Goal: Task Accomplishment & Management: Complete application form

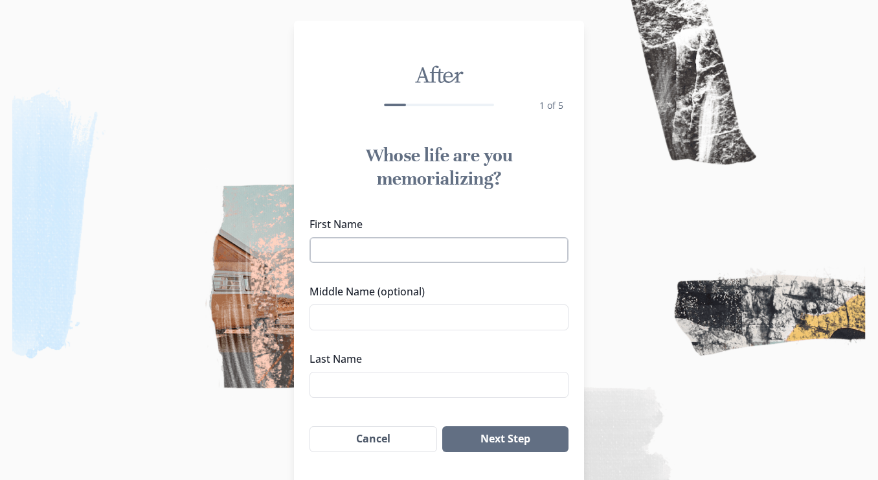
click at [363, 249] on input "First Name" at bounding box center [439, 250] width 259 height 26
type input "[PERSON_NAME]"
click at [380, 317] on input "Middle Name (optional)" at bounding box center [439, 317] width 259 height 26
type input "[PERSON_NAME]"
click at [351, 383] on input "Last Name" at bounding box center [439, 385] width 259 height 26
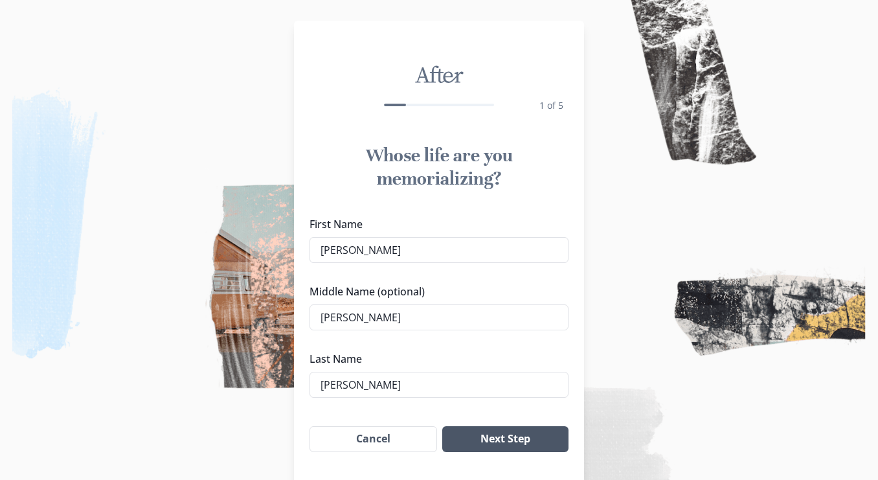
type input "[PERSON_NAME]"
click at [510, 439] on button "Next Step" at bounding box center [505, 439] width 126 height 26
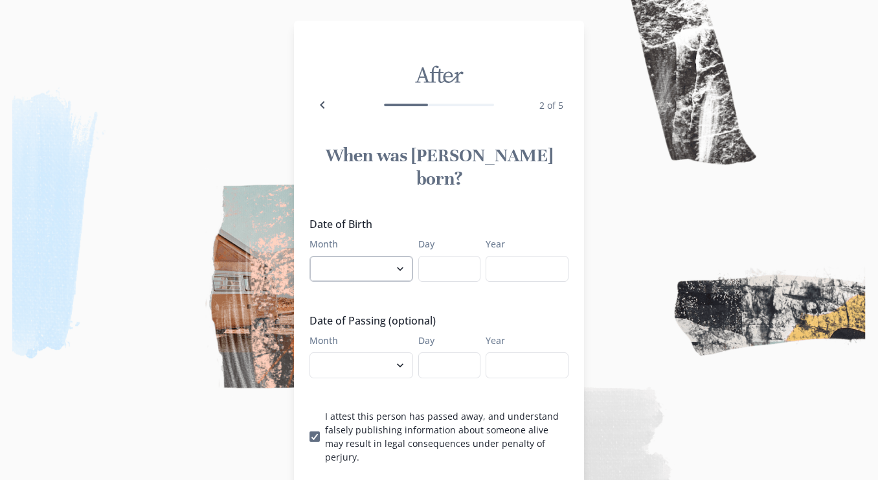
select select "2"
click at [455, 256] on input "Day" at bounding box center [449, 269] width 62 height 26
click at [446, 256] on input "Day" at bounding box center [449, 269] width 62 height 26
type input "10"
click at [508, 256] on input "Year" at bounding box center [527, 269] width 83 height 26
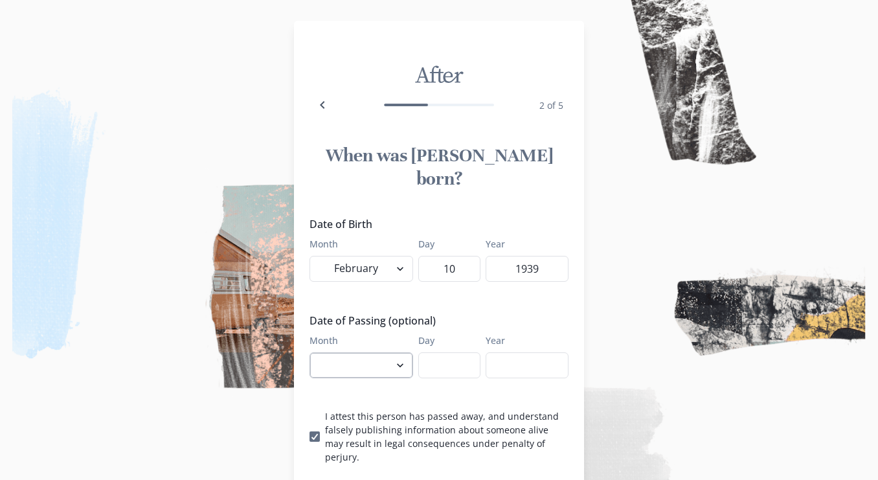
type input "1939"
select select "9"
click at [455, 352] on input "Day" at bounding box center [449, 365] width 62 height 26
type input "29"
click at [510, 352] on input "Year" at bounding box center [527, 365] width 83 height 26
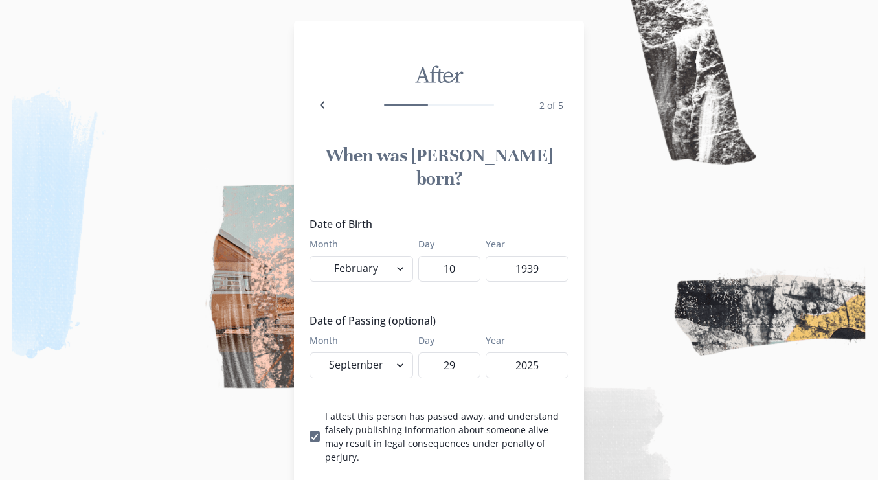
type input "2025"
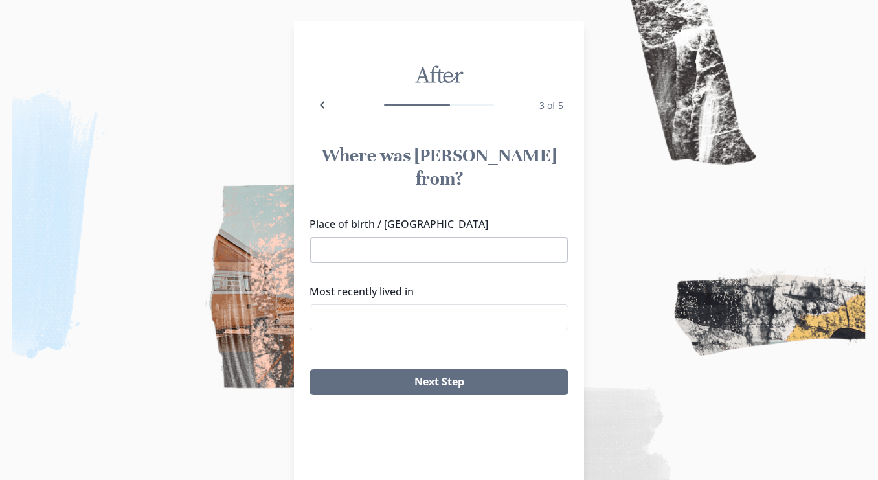
click at [358, 237] on input "Place of birth / [GEOGRAPHIC_DATA]" at bounding box center [439, 250] width 259 height 26
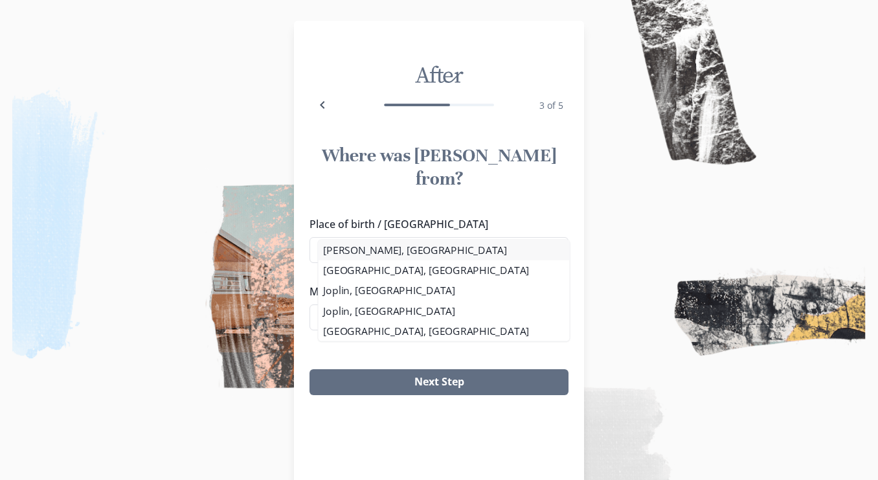
click at [365, 255] on li "[PERSON_NAME], [GEOGRAPHIC_DATA]" at bounding box center [443, 250] width 251 height 20
type input "[PERSON_NAME], [GEOGRAPHIC_DATA]"
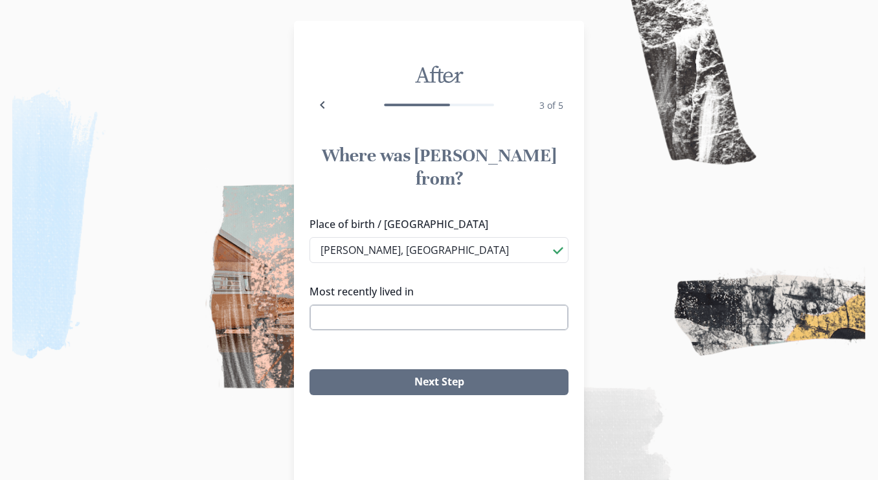
click at [361, 304] on input "Most recently lived in" at bounding box center [439, 317] width 259 height 26
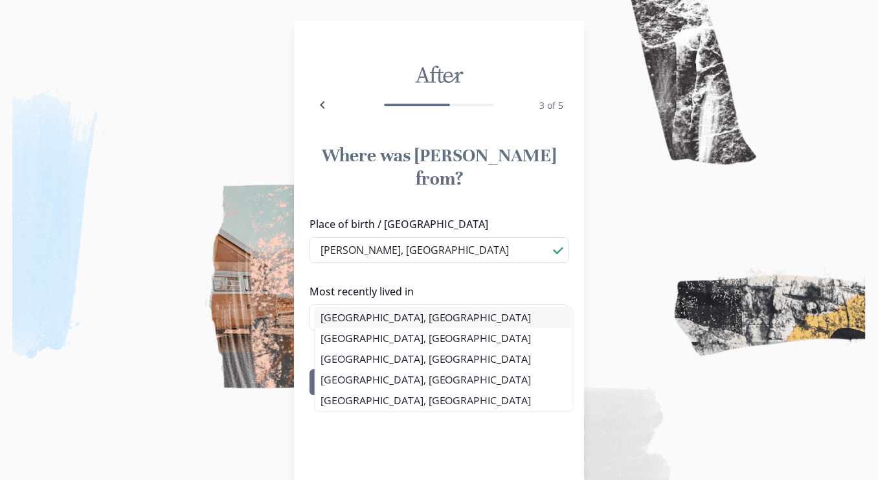
click at [367, 321] on li "[GEOGRAPHIC_DATA], [GEOGRAPHIC_DATA]" at bounding box center [444, 317] width 258 height 21
type input "[GEOGRAPHIC_DATA], [GEOGRAPHIC_DATA]"
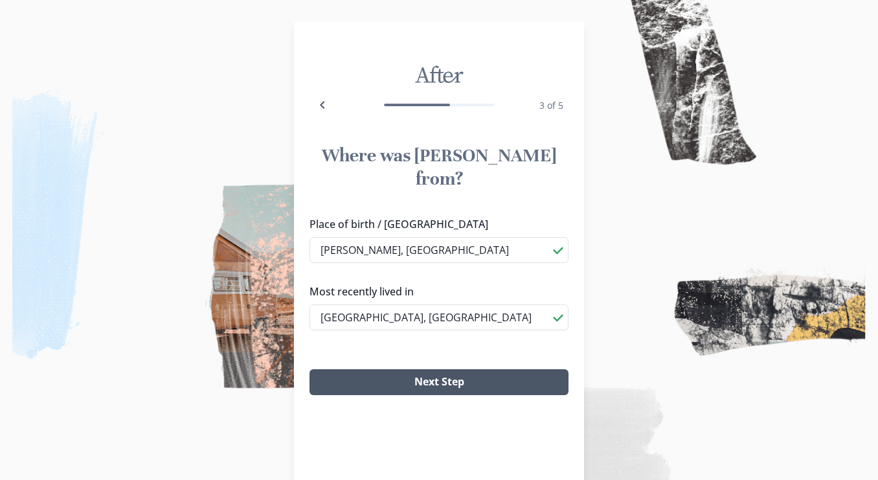
click at [427, 369] on button "Next Step" at bounding box center [439, 382] width 259 height 26
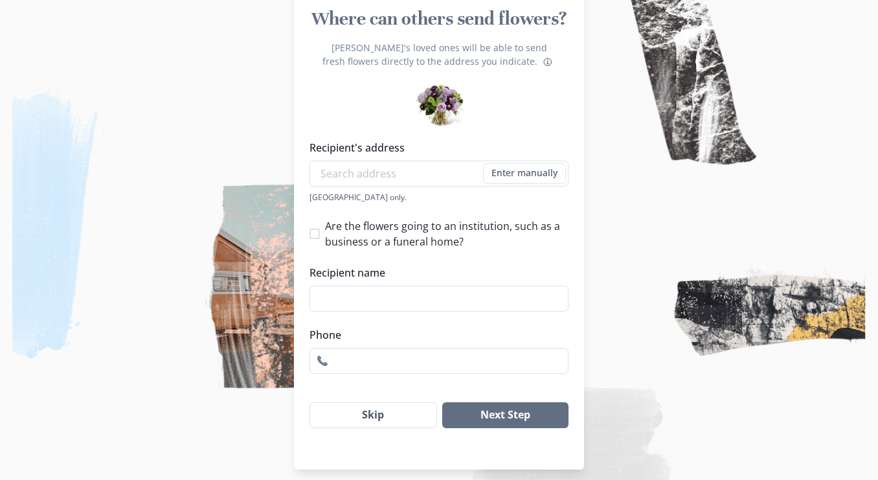
scroll to position [161, 0]
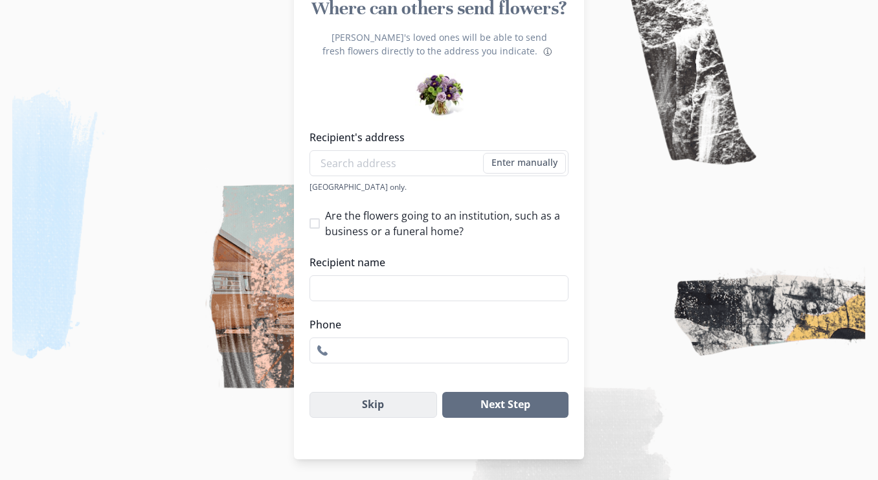
click at [378, 405] on button "Skip" at bounding box center [374, 405] width 128 height 26
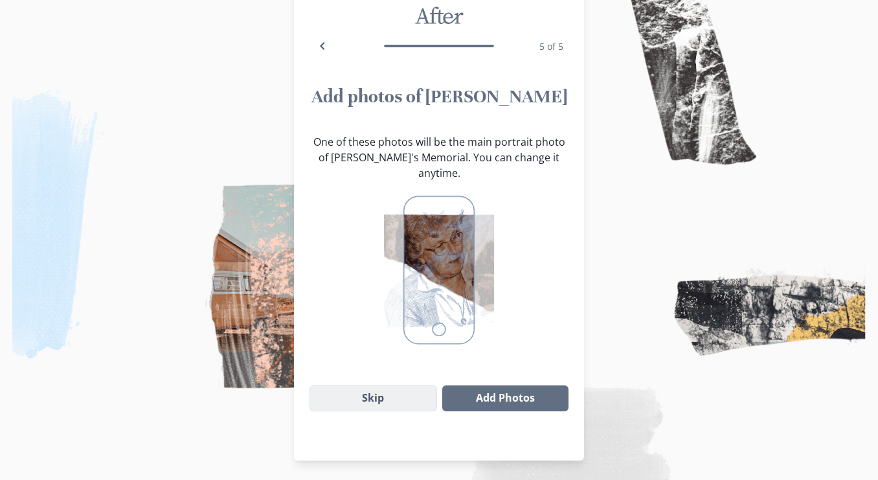
click at [383, 385] on button "Skip" at bounding box center [374, 398] width 128 height 26
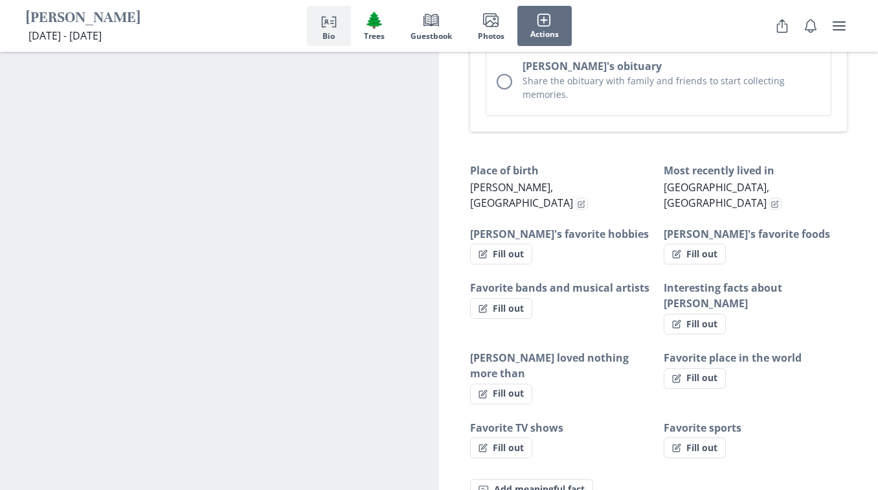
scroll to position [799, 0]
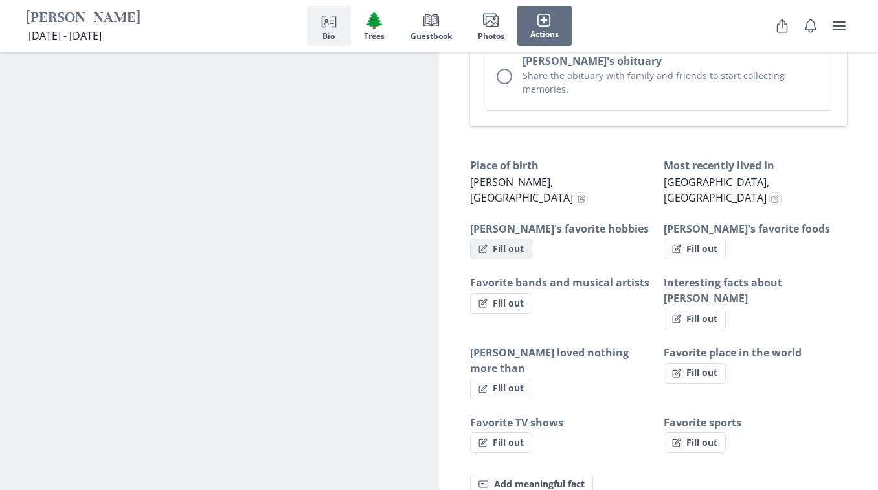
click at [512, 238] on button "Fill out" at bounding box center [501, 248] width 62 height 21
select select "[PERSON_NAME]'s favorite hobbies"
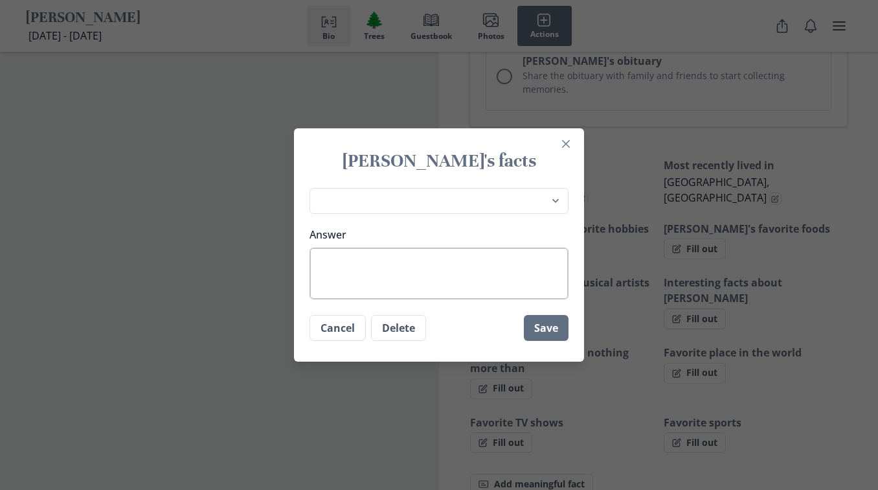
click at [356, 266] on textarea "Answer" at bounding box center [439, 273] width 259 height 52
type textarea "b"
type textarea "x"
type textarea "br"
type textarea "x"
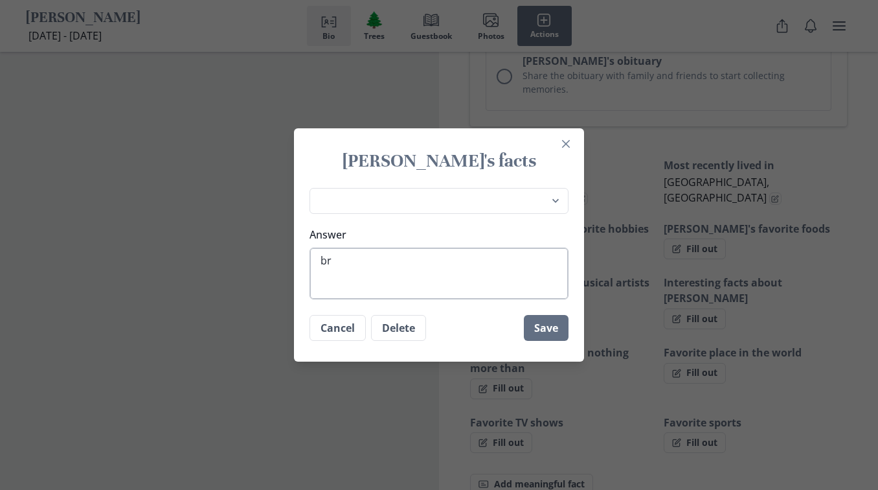
type textarea "bri"
type textarea "x"
type textarea "brid"
type textarea "x"
type textarea "bridg"
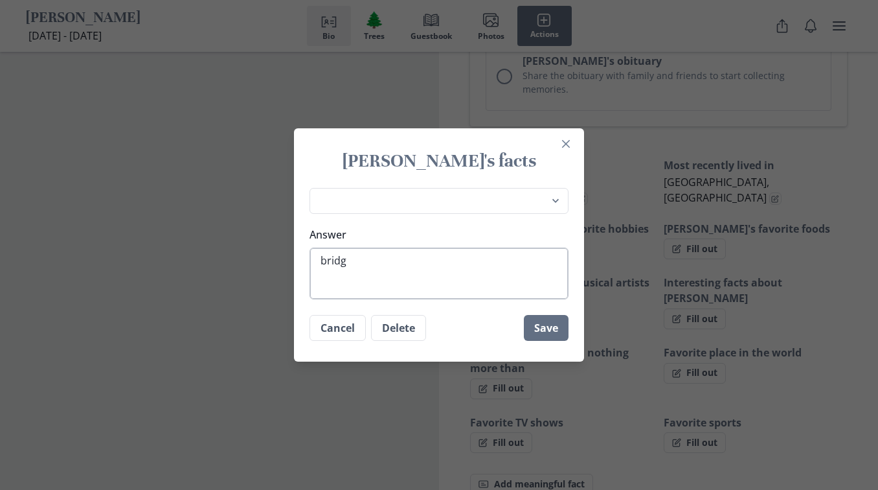
type textarea "x"
type textarea "bridge"
type textarea "x"
type textarea "bridge,"
type textarea "x"
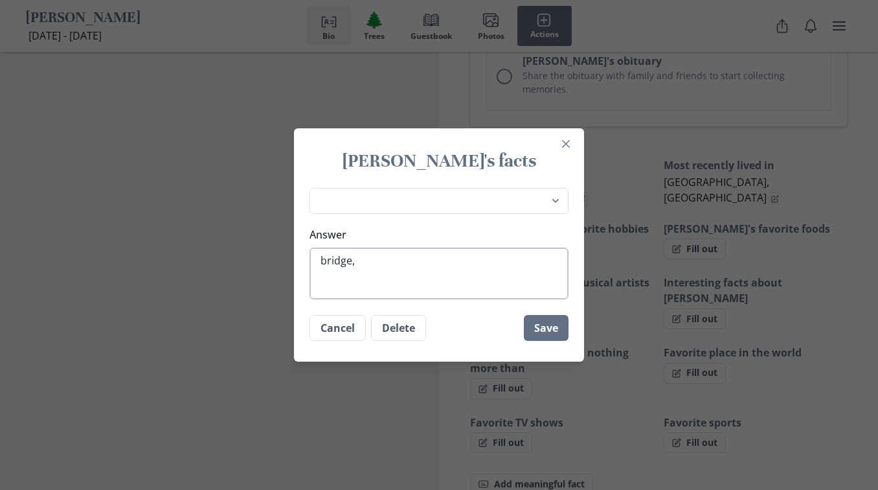
type textarea "bridge,"
type textarea "x"
type textarea "bridge, g"
type textarea "x"
type textarea "bridge, go"
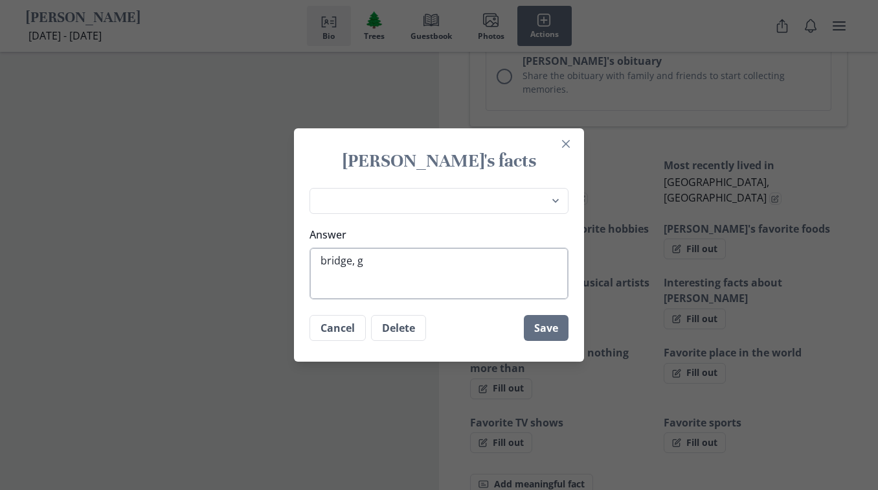
type textarea "x"
type textarea "bridge, gol"
type textarea "x"
type textarea "bridge, gold"
type textarea "x"
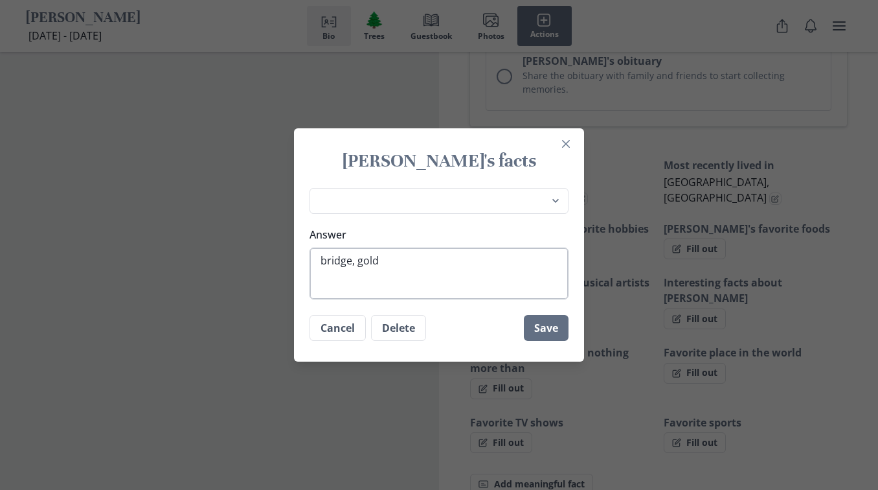
type textarea "bridge, gol"
type textarea "x"
type textarea "bridge, golf"
type textarea "x"
type textarea "bridge, golf,"
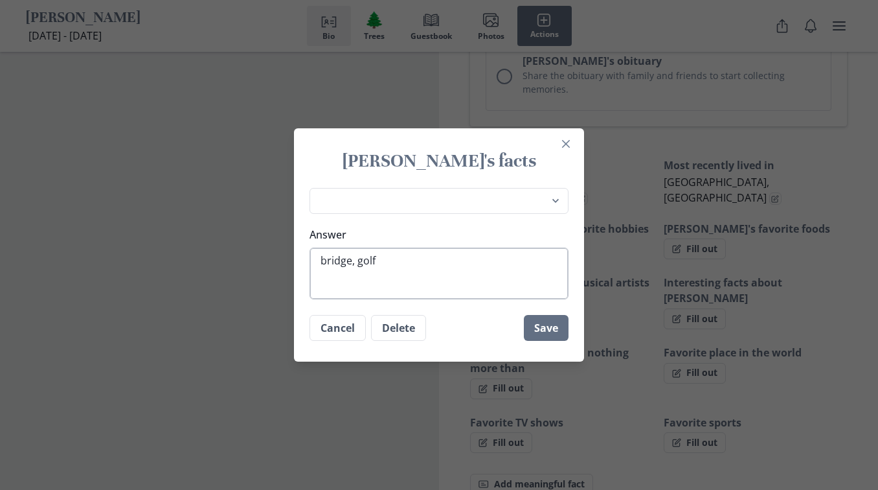
type textarea "x"
type textarea "bridge, golf,"
type textarea "x"
type textarea "bridge, golf, k"
type textarea "x"
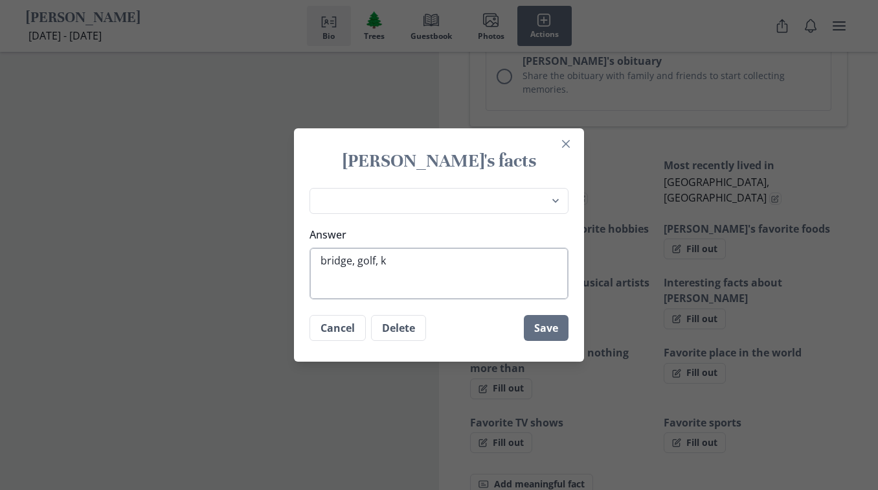
type textarea "bridge, golf, kn"
type textarea "x"
type textarea "bridge, golf, kni"
type textarea "x"
type textarea "bridge, golf, knit"
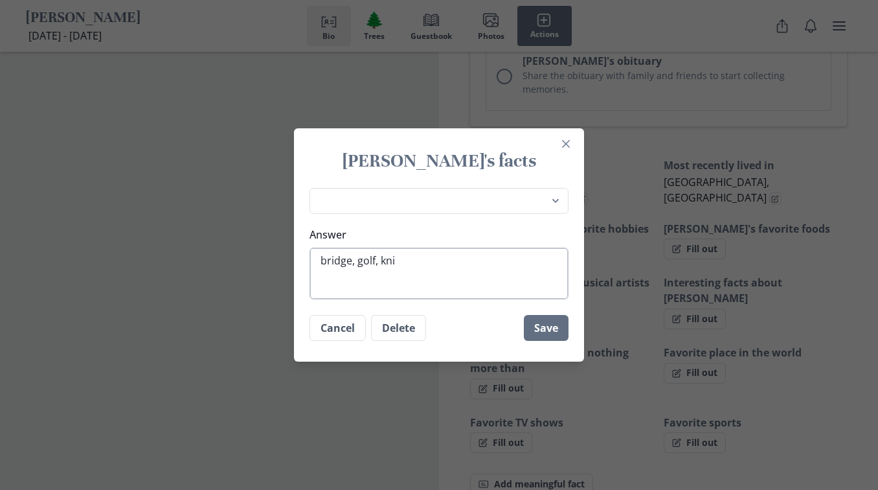
type textarea "x"
type textarea "bridge, golf, knitt"
type textarea "x"
type textarea "bridge, golf, knitti"
type textarea "x"
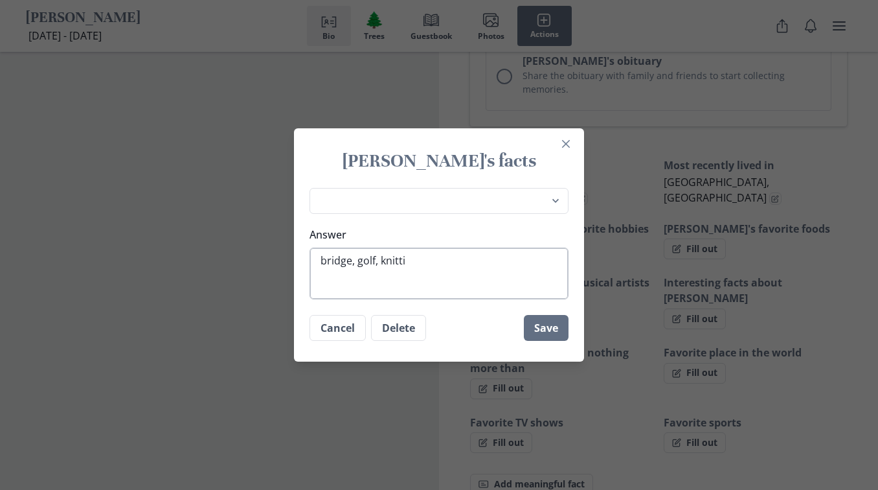
type textarea "bridge, golf, knittin"
type textarea "x"
type textarea "bridge, golf, knitting"
type textarea "x"
type textarea "bridge, golf, knitting,"
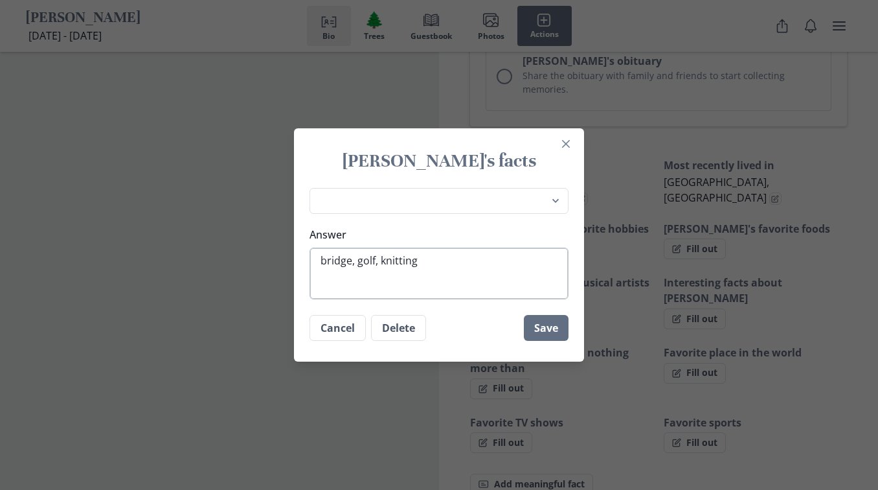
type textarea "x"
type textarea "bridge, golf, knitting,"
type textarea "x"
type textarea "bridge, golf, knitting, r"
type textarea "x"
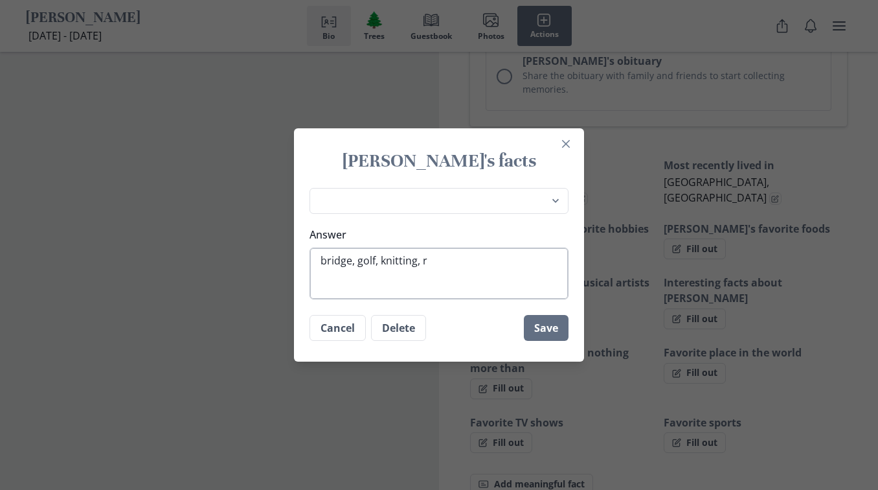
type textarea "bridge, golf, knitting, re"
type textarea "x"
type textarea "bridge, golf, knitting, rea"
type textarea "x"
type textarea "bridge, golf, knitting, read"
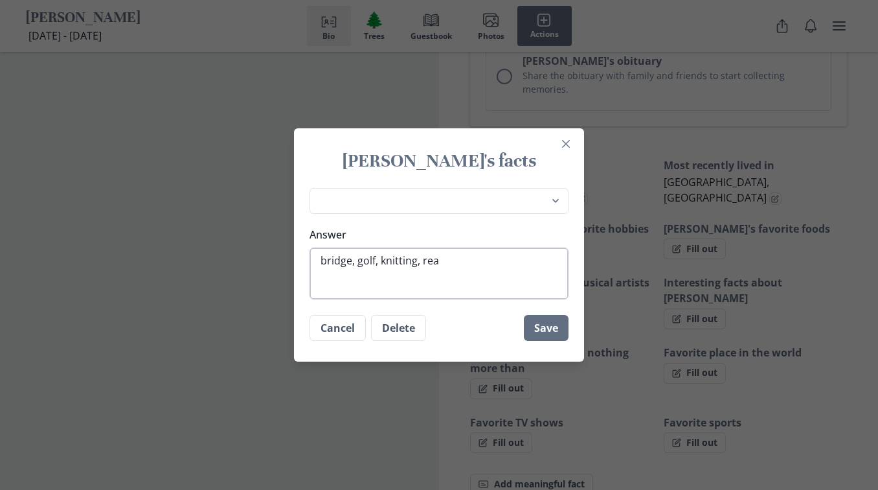
type textarea "x"
type textarea "bridge, golf, knitting, readi"
type textarea "x"
type textarea "bridge, golf, knitting, readin"
type textarea "x"
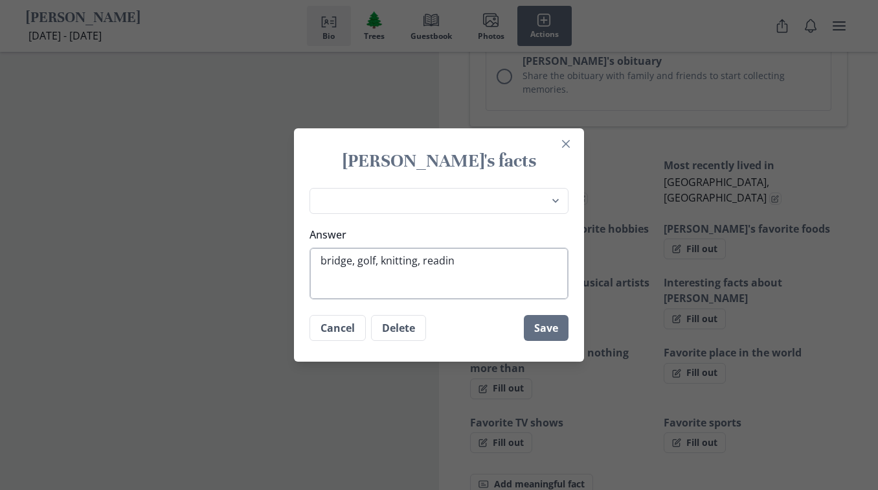
type textarea "bridge, golf, knitting, reading"
type textarea "x"
click at [325, 260] on textarea "bridge, golf, knitting, reading" at bounding box center [439, 273] width 259 height 52
type textarea "pbridge, golf, knitting, reading"
type textarea "x"
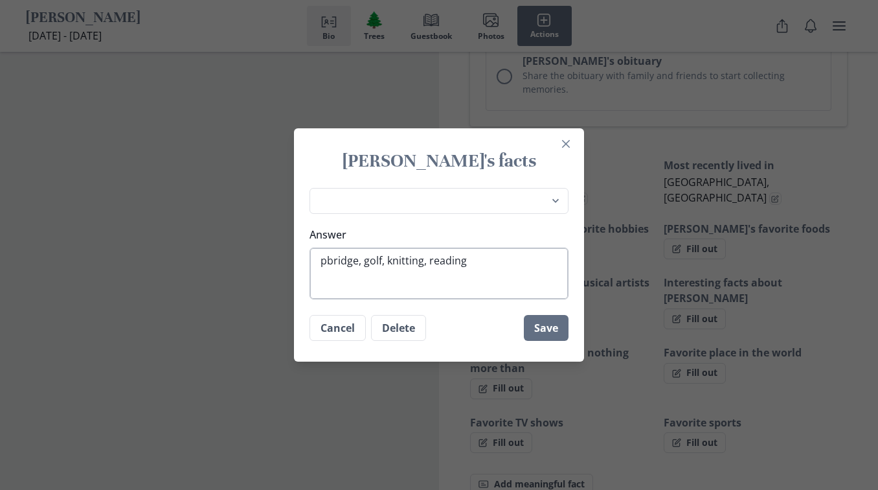
type textarea "plbridge, golf, knitting, reading"
type textarea "x"
type textarea "plabridge, golf, knitting, reading"
type textarea "x"
type textarea "playbridge, golf, knitting, reading"
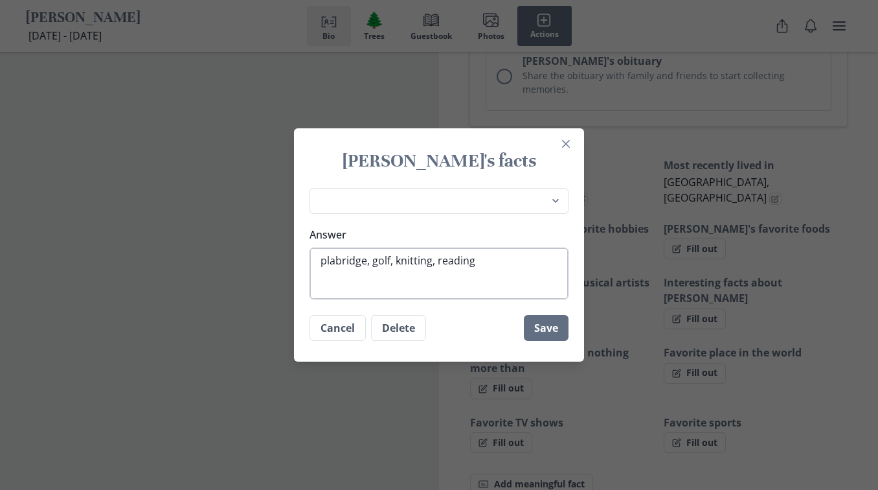
type textarea "x"
type textarea "playibridge, golf, knitting, reading"
type textarea "x"
type textarea "playinbridge, golf, knitting, reading"
type textarea "x"
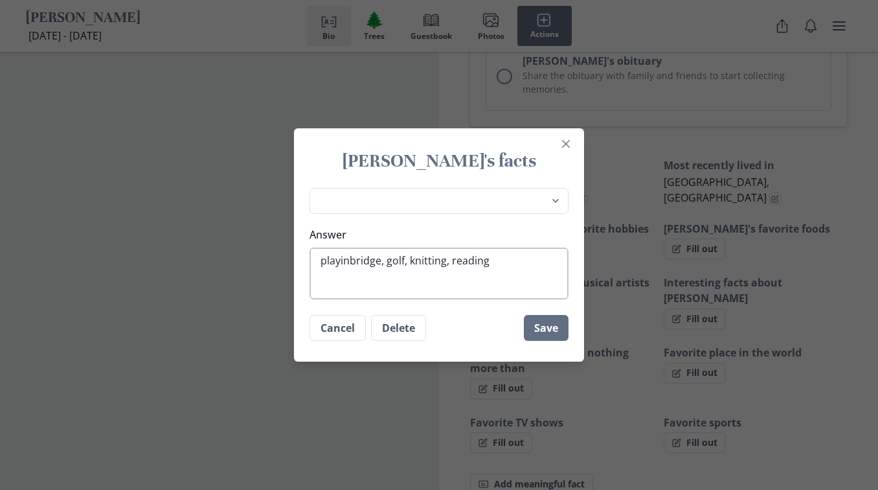
type textarea "playingbridge, golf, knitting, reading"
type textarea "x"
type textarea "playing bridge, golf, knitting, reading"
type textarea "x"
type textarea "playing bridge, golf, knitting, reading"
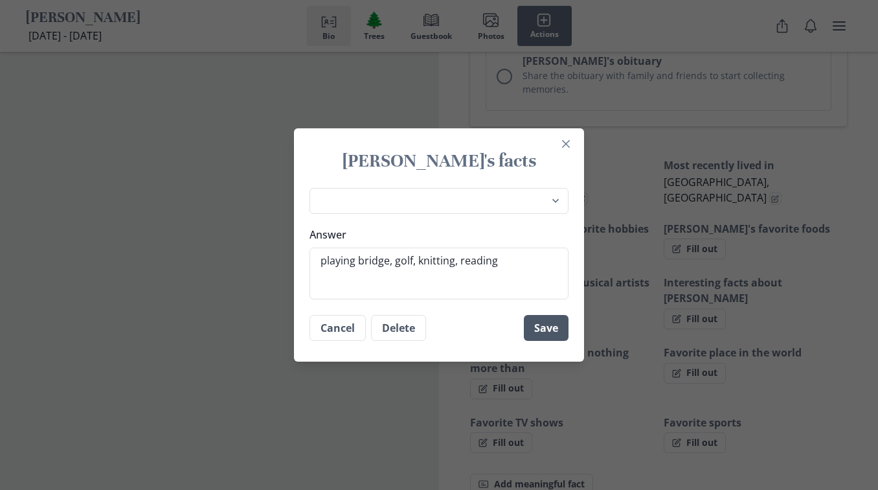
click at [558, 324] on button "Save" at bounding box center [546, 328] width 45 height 26
type textarea "x"
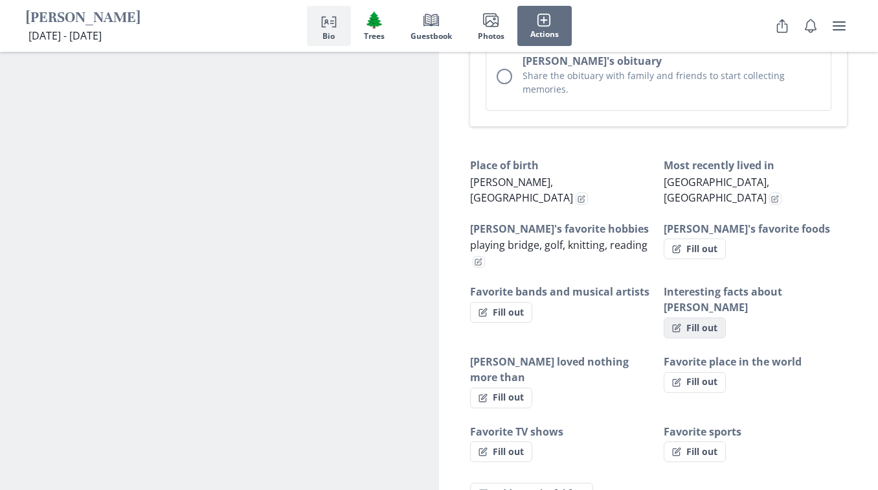
click at [695, 317] on button "Fill out" at bounding box center [695, 327] width 62 height 21
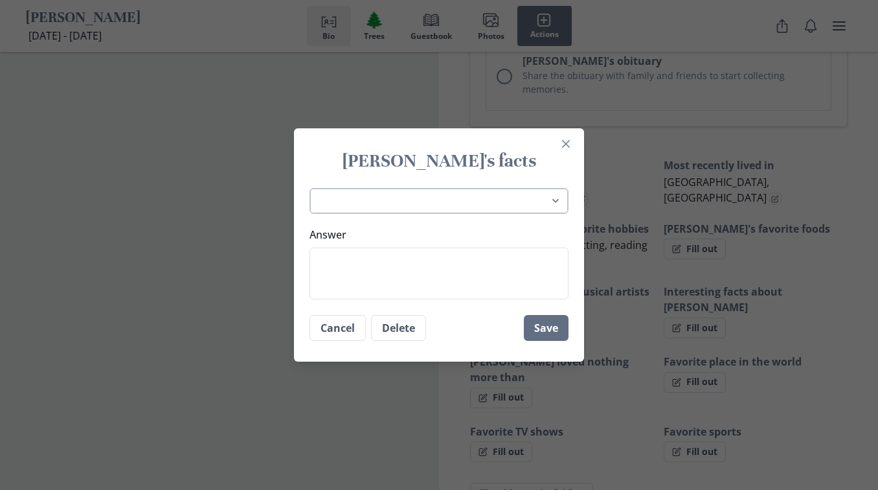
select select "[PERSON_NAME]'s profession(s)"
click at [347, 267] on textarea "Answer" at bounding box center [439, 273] width 259 height 52
type textarea "x"
type textarea "h"
type textarea "x"
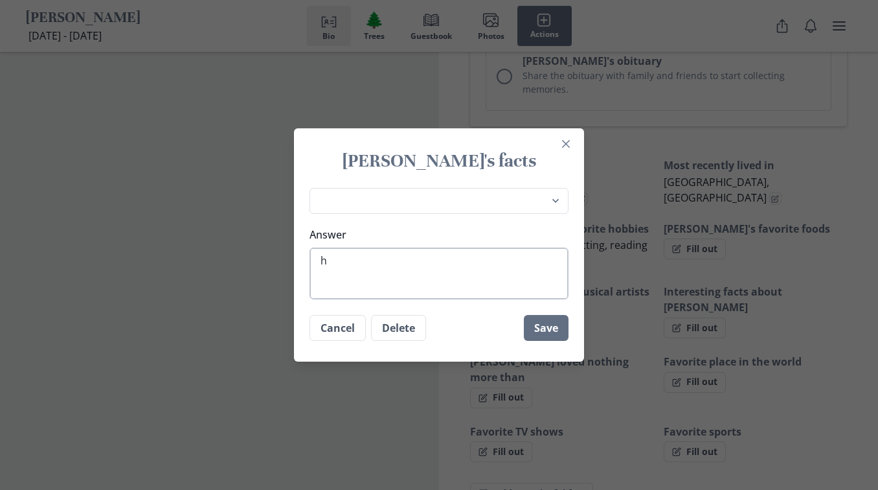
type textarea "hi"
type textarea "x"
type textarea "hig"
type textarea "x"
type textarea "high"
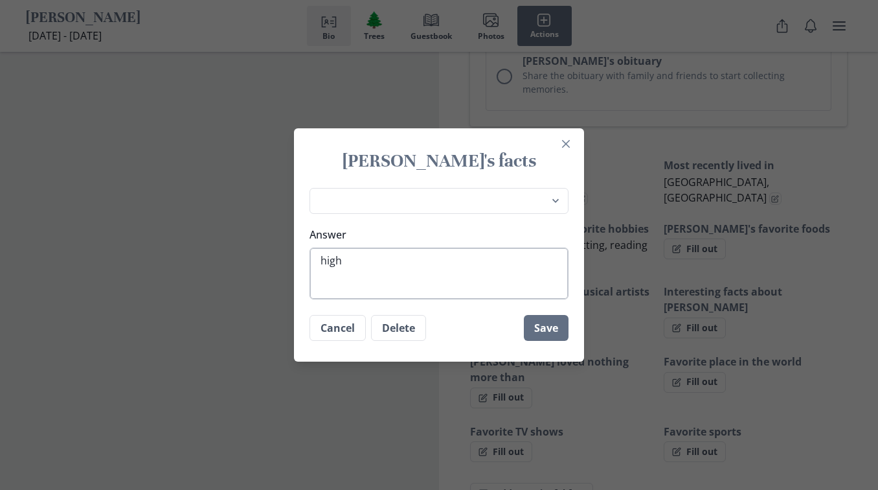
type textarea "x"
type textarea "high"
type textarea "x"
type textarea "high s"
type textarea "x"
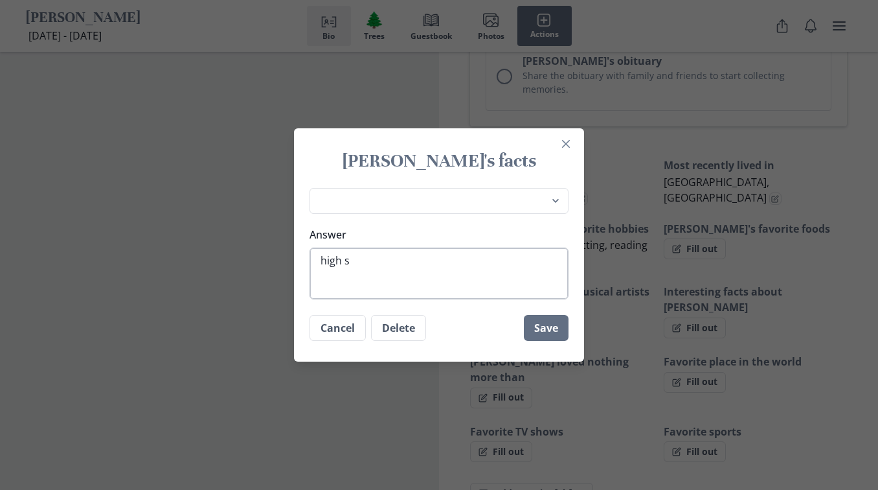
type textarea "high sc"
type textarea "x"
type textarea "high sch"
type textarea "x"
type textarea "high scho"
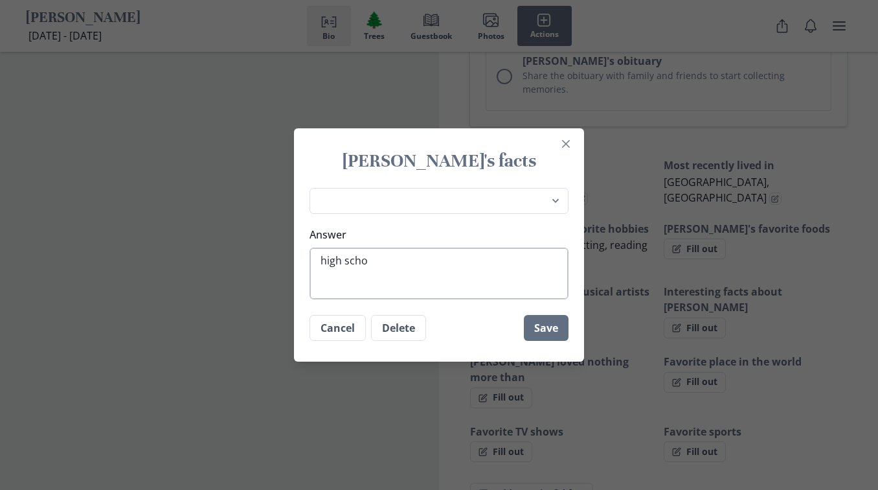
type textarea "x"
type textarea "high schoo"
type textarea "x"
type textarea "high school"
type textarea "x"
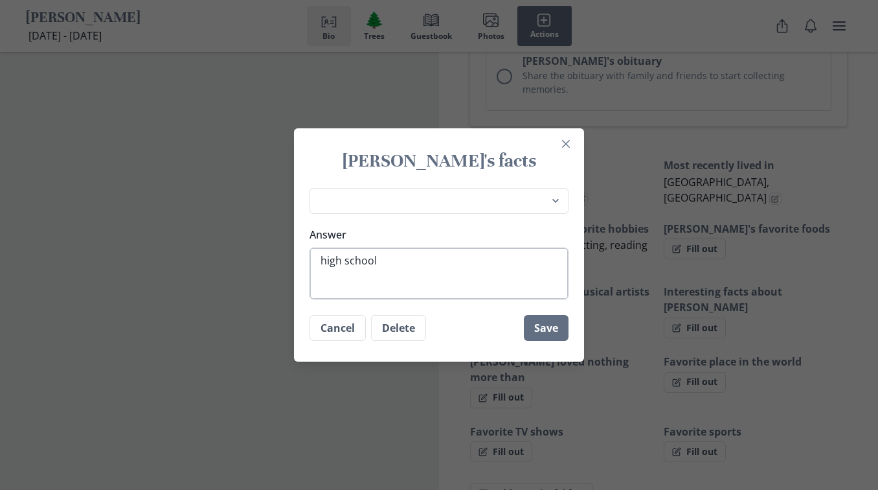
type textarea "high school"
type textarea "x"
type textarea "high school t"
type textarea "x"
type textarea "high school te"
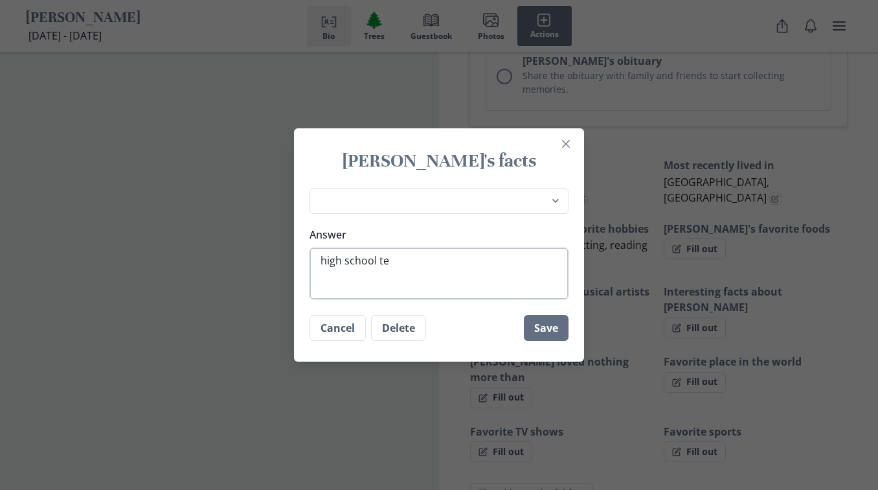
type textarea "x"
type textarea "high school tea"
type textarea "x"
type textarea "high school teac"
type textarea "x"
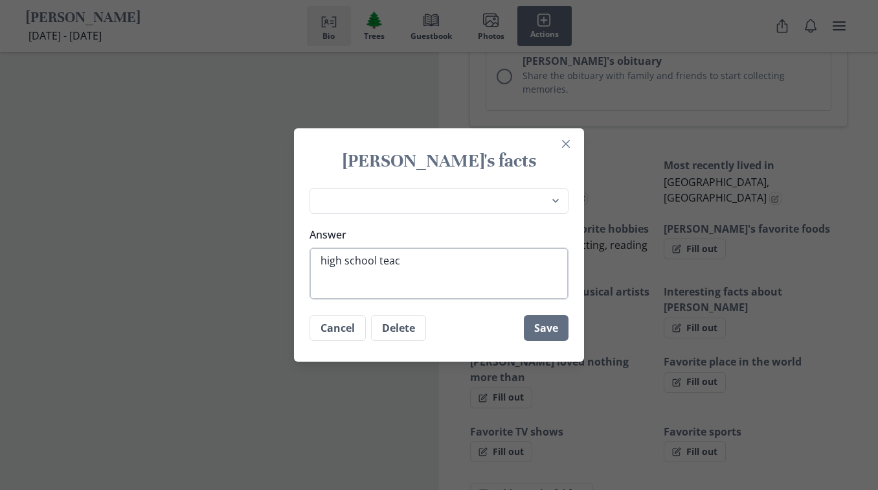
type textarea "high school teach"
type textarea "x"
type textarea "high school teache"
type textarea "x"
type textarea "high school teacher"
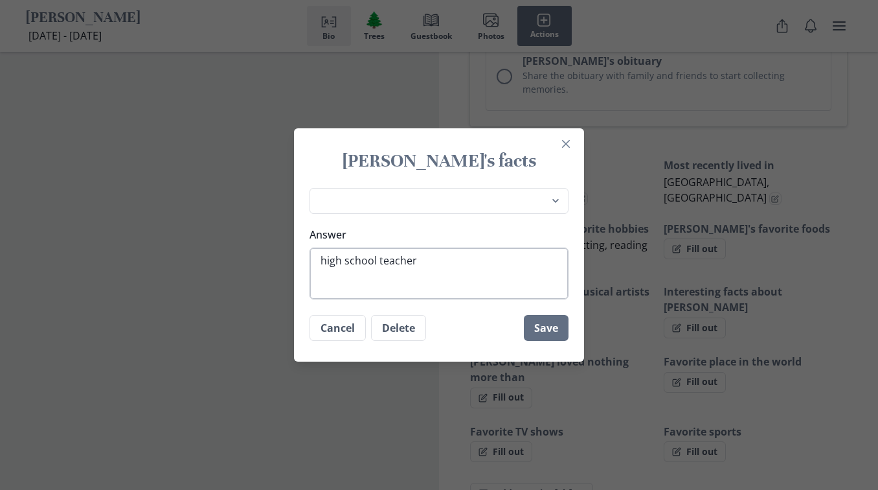
type textarea "x"
type textarea "high school teacher"
type textarea "x"
type textarea "high school teacher a"
type textarea "x"
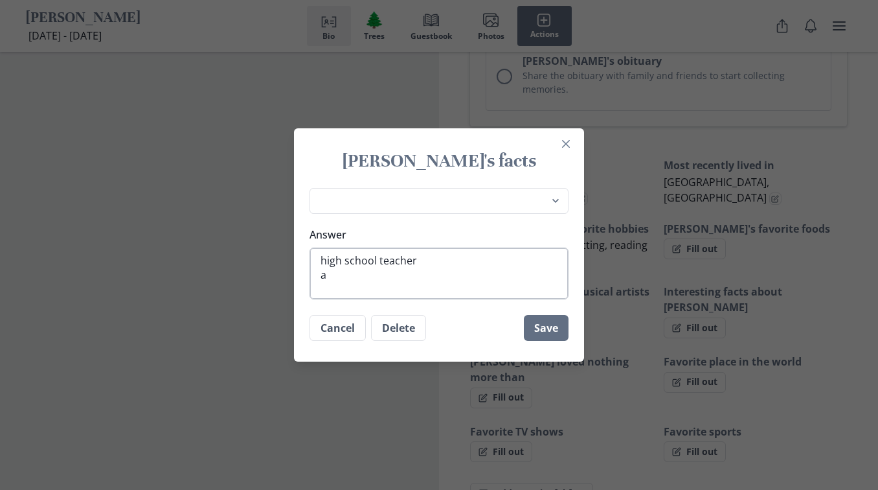
type textarea "high school teacher ac"
type textarea "x"
type textarea "high school teacher acc"
type textarea "x"
type textarea "high school teacher acco"
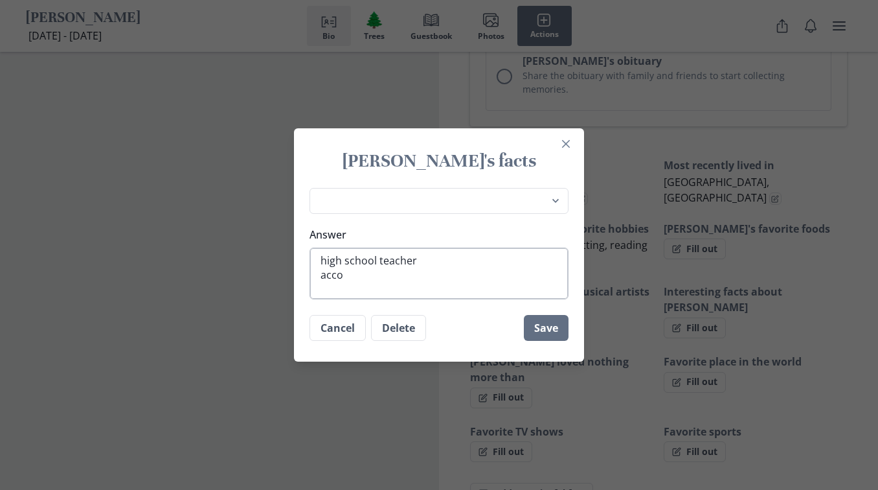
type textarea "x"
type textarea "high school teacher accou"
type textarea "x"
type textarea "high school teacher accoun"
type textarea "x"
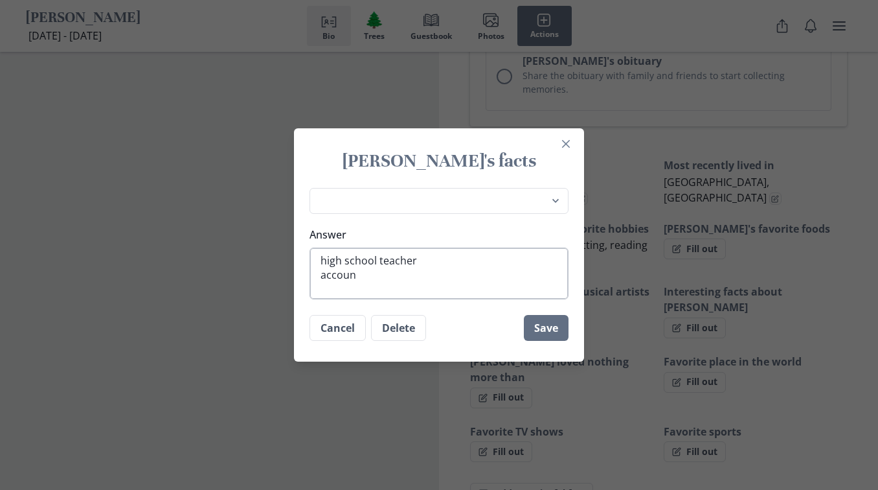
type textarea "high school teacher account"
type textarea "x"
type textarea "high school teacher accounti"
type textarea "x"
type textarea "high school teacher accountin"
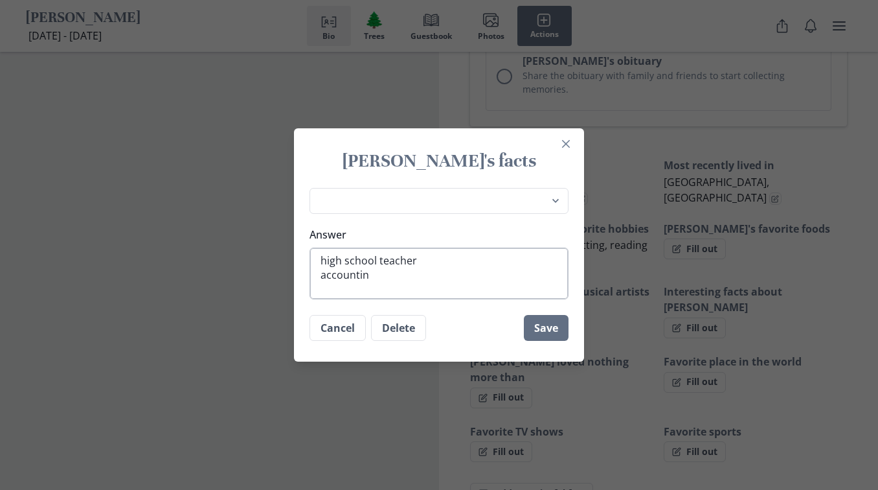
type textarea "x"
type textarea "high school teacher accounting"
type textarea "x"
type textarea "high school teacher accounting"
type textarea "x"
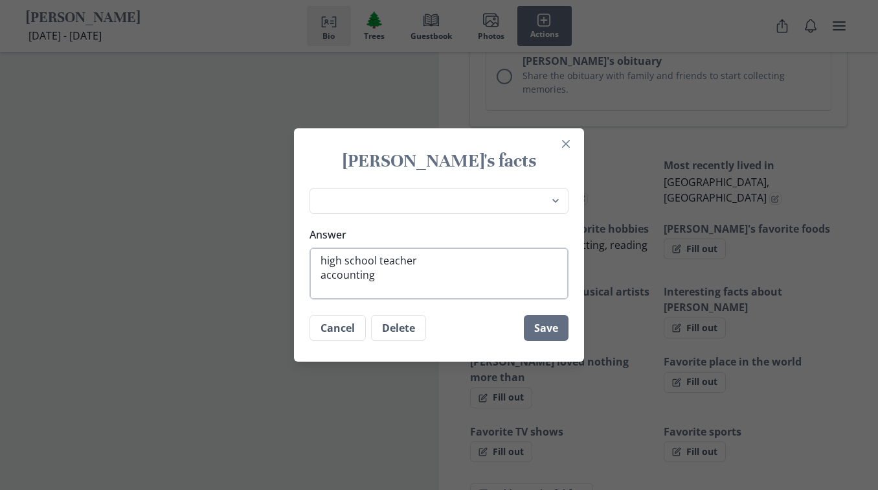
type textarea "high school teacher accounting d"
type textarea "x"
type textarea "high school teacher accounting de"
type textarea "x"
type textarea "high school teacher accounting dep"
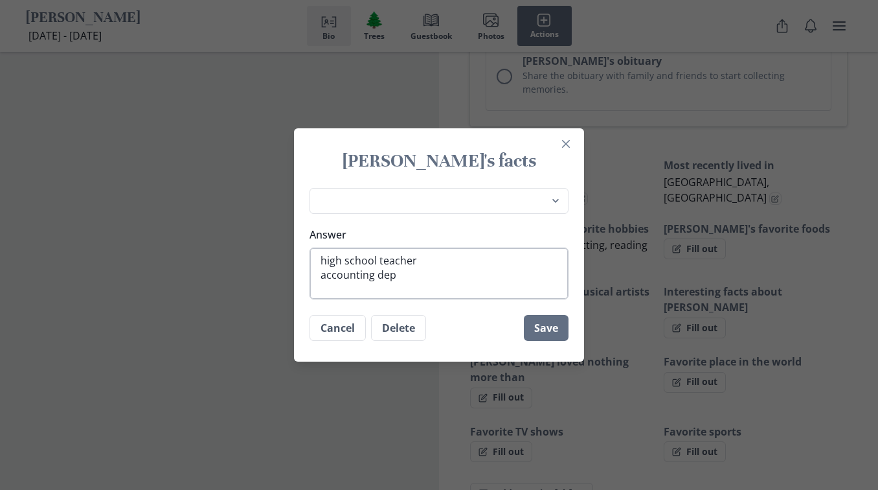
type textarea "x"
type textarea "high school teacher accounting depa"
type textarea "x"
type textarea "high school teacher accounting depat"
type textarea "x"
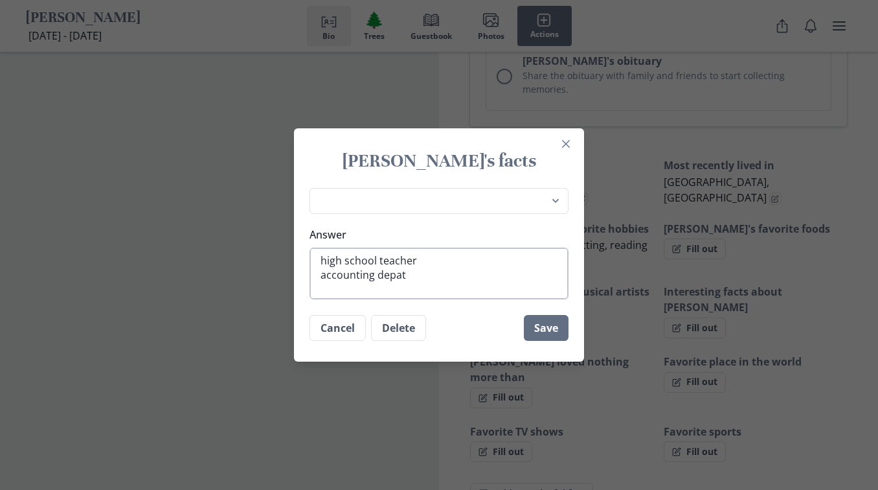
type textarea "high school teacher accounting depa"
type textarea "x"
type textarea "high school teacher accounting depar"
type textarea "x"
type textarea "high school teacher accounting depart"
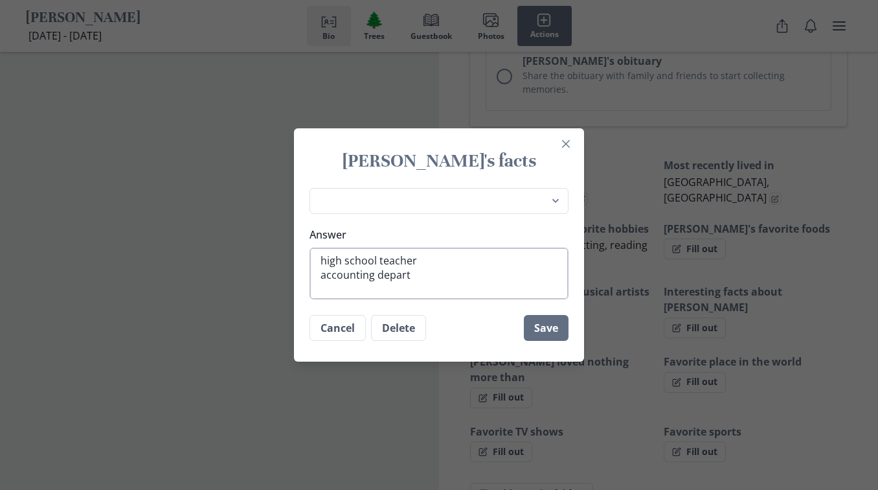
type textarea "x"
type textarea "high school teacher accounting departm"
type textarea "x"
type textarea "high school teacher accounting departme"
type textarea "x"
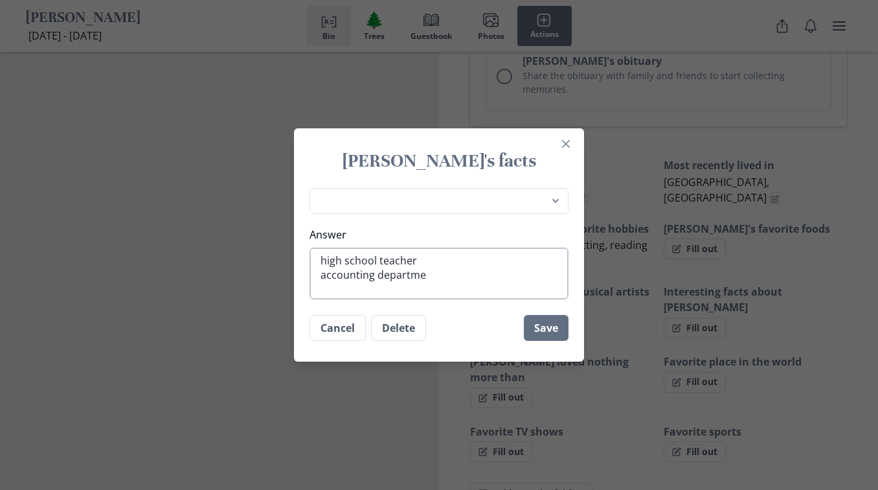
type textarea "high school teacher accounting departmen"
type textarea "x"
type textarea "high school teacher accounting department"
type textarea "x"
type textarea "high school teacher accounting department"
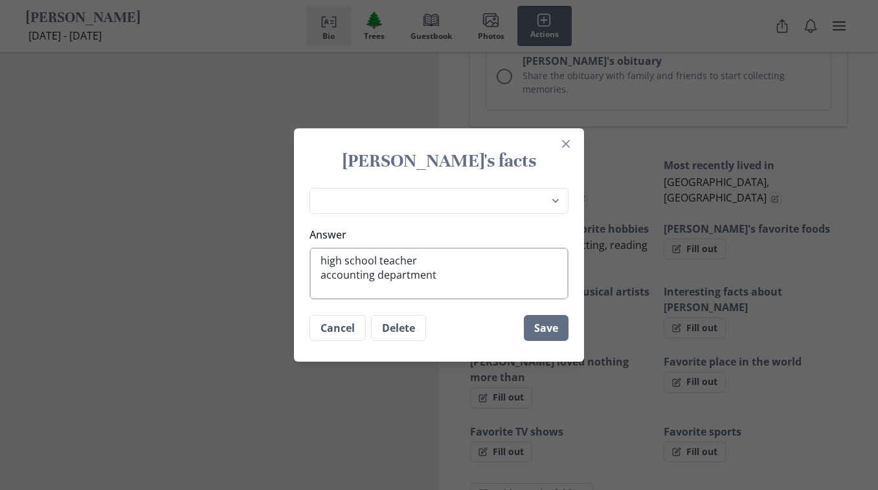
type textarea "x"
type textarea "high school teacher accounting department m"
type textarea "x"
type textarea "high school teacher accounting department ma"
type textarea "x"
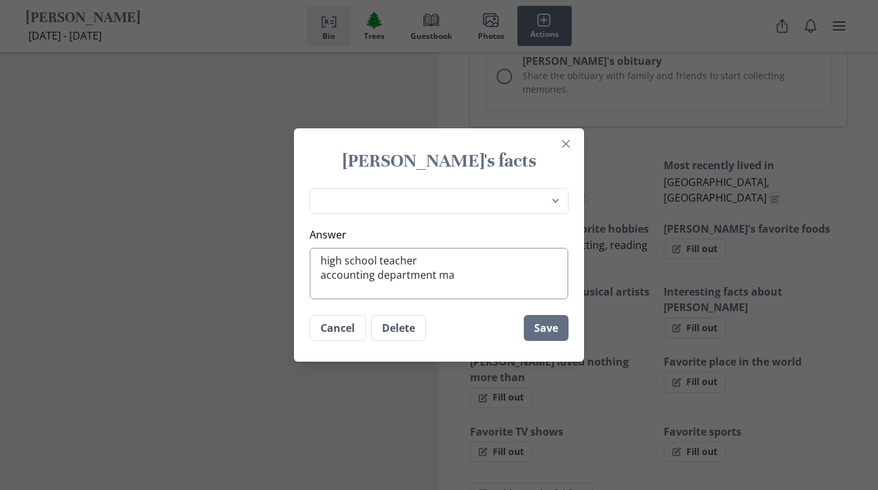
type textarea "high school teacher accounting department man"
type textarea "x"
type textarea "high school teacher accounting department mana"
type textarea "x"
type textarea "high school teacher accounting department manag"
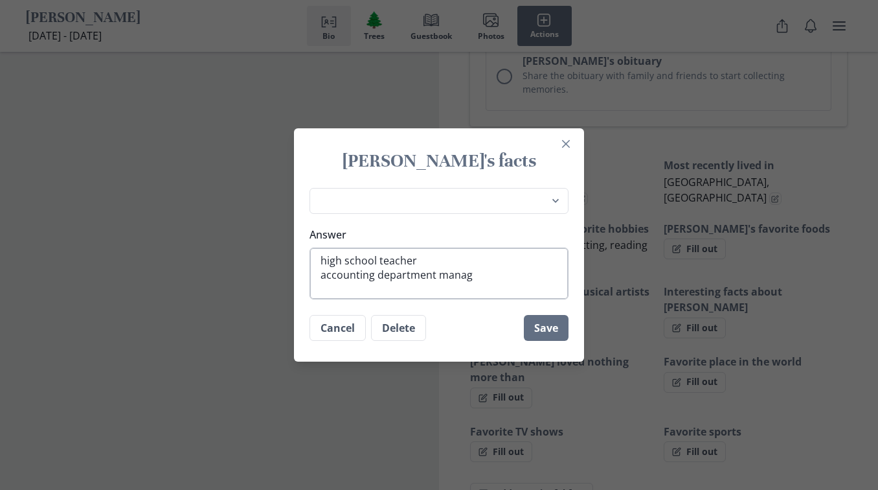
type textarea "x"
type textarea "high school teacher accounting department manage"
type textarea "x"
type textarea "high school teacher accounting department manager"
click at [549, 326] on button "Save" at bounding box center [546, 328] width 45 height 26
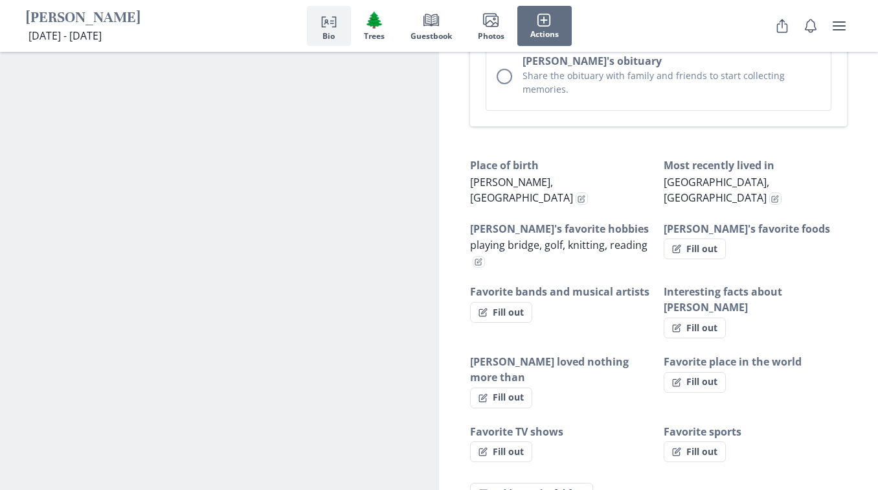
type textarea "x"
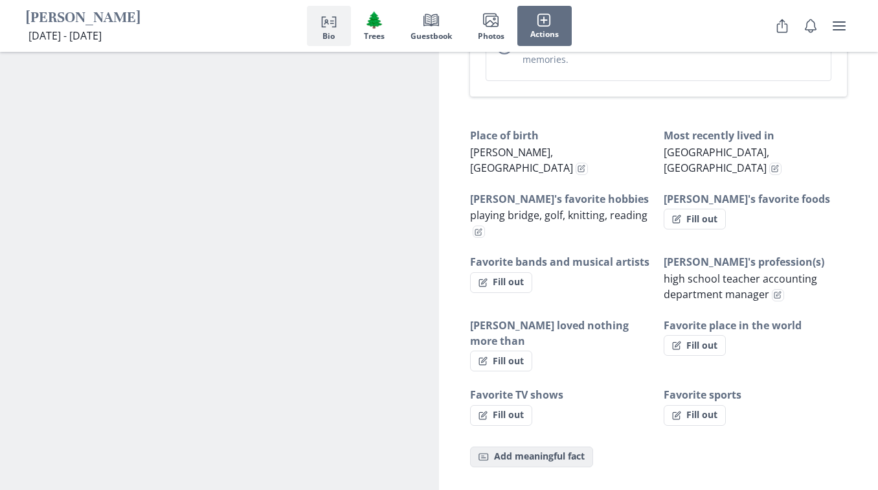
click at [530, 446] on button "Fact Add meaningful fact" at bounding box center [531, 456] width 123 height 21
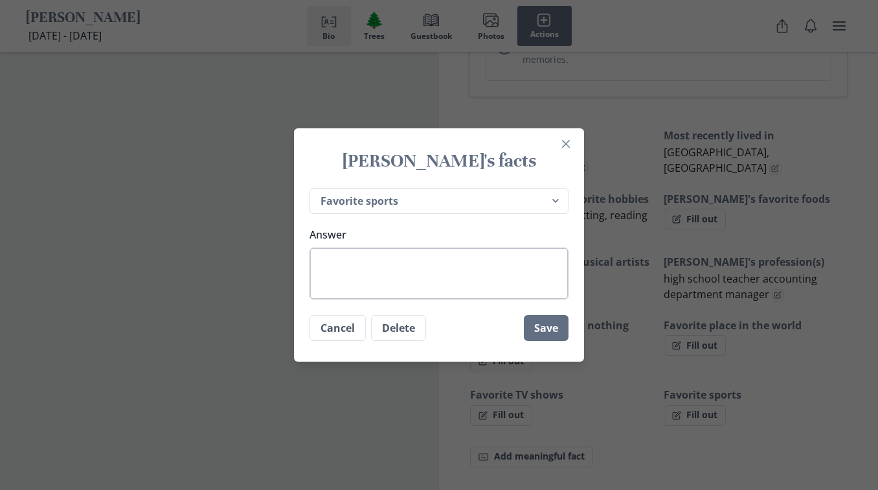
click at [383, 273] on textarea "Answer" at bounding box center [439, 273] width 259 height 52
click at [374, 261] on textarea "[US_STATE] football" at bounding box center [439, 273] width 259 height 52
click at [332, 262] on textarea "[US_STATE] university football" at bounding box center [439, 273] width 259 height 52
click at [385, 262] on textarea "[US_STATE] university football" at bounding box center [439, 273] width 259 height 52
click at [549, 330] on button "Save" at bounding box center [546, 328] width 45 height 26
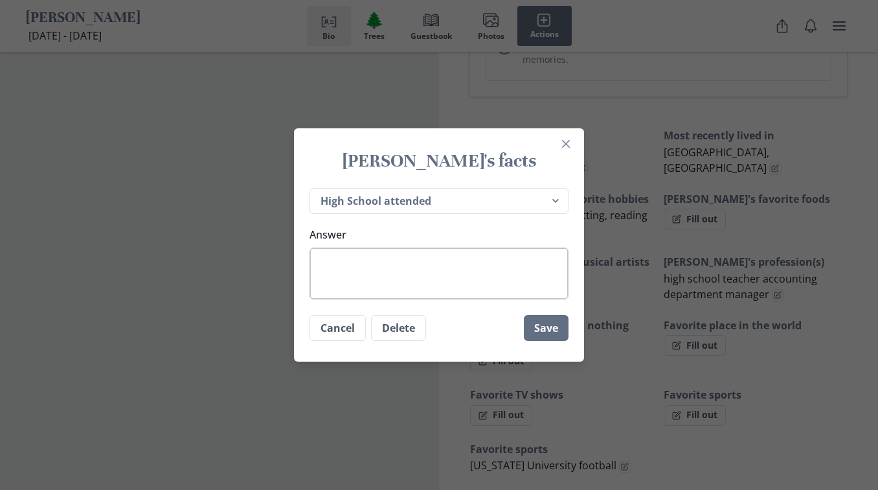
click at [347, 260] on textarea "Answer" at bounding box center [439, 273] width 259 height 52
click at [419, 263] on textarea "[GEOGRAPHIC_DATA]" at bounding box center [439, 273] width 259 height 52
click at [552, 328] on button "Save" at bounding box center [546, 328] width 45 height 26
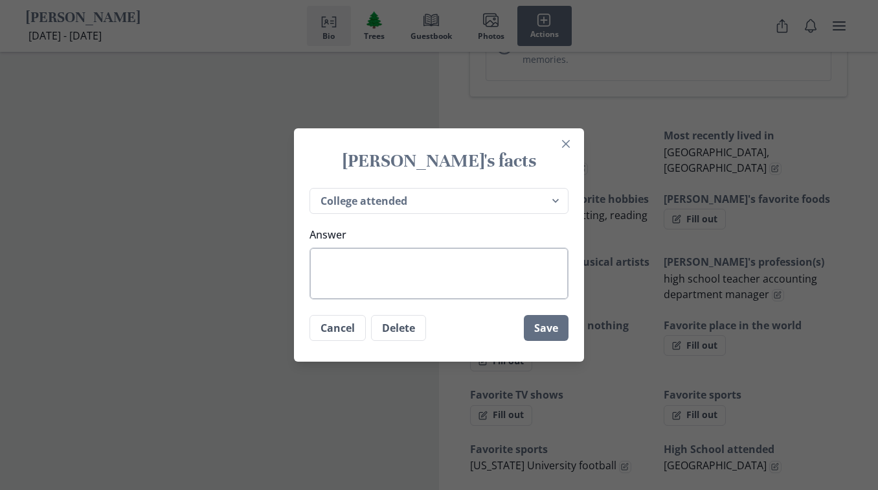
click at [347, 262] on textarea "Answer" at bounding box center [439, 273] width 259 height 52
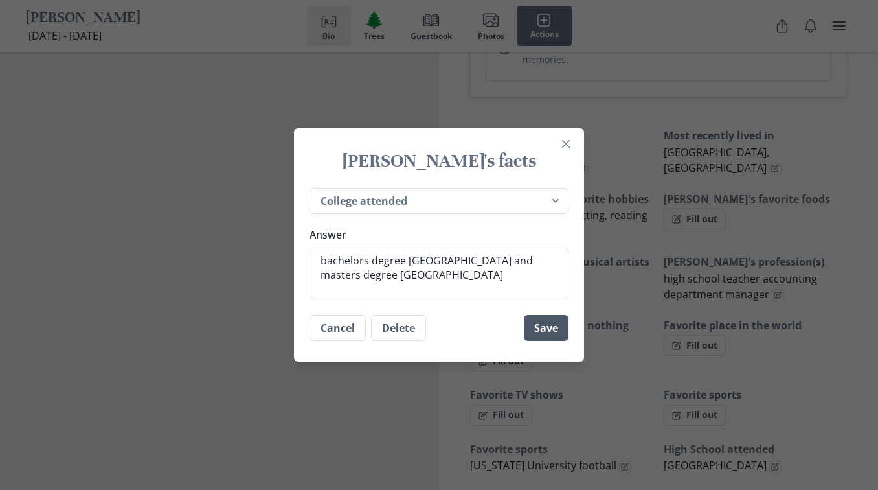
click at [544, 329] on button "Save" at bounding box center [546, 328] width 45 height 26
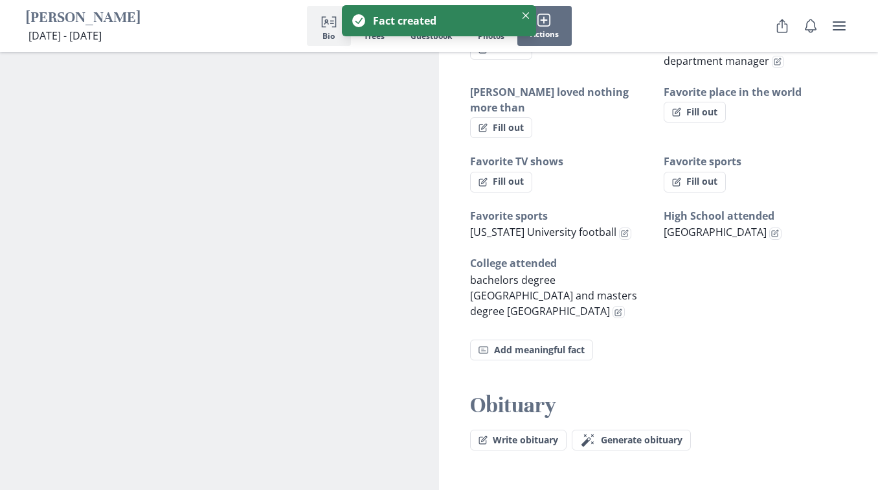
scroll to position [1037, 0]
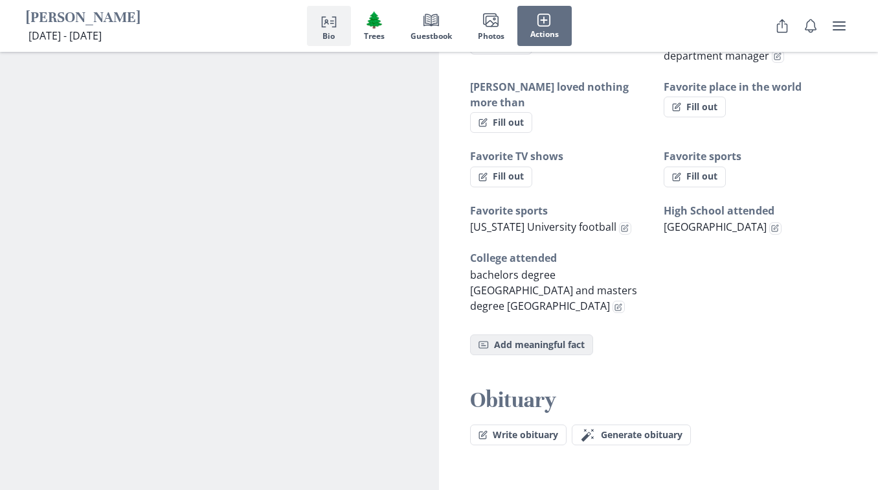
click at [516, 334] on button "Fact Add meaningful fact" at bounding box center [531, 344] width 123 height 21
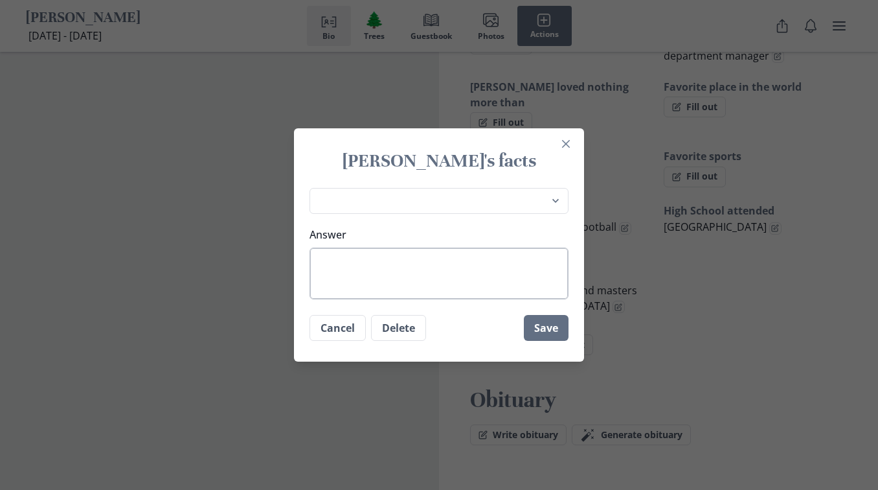
click at [363, 262] on textarea "Answer" at bounding box center [439, 273] width 259 height 52
click at [550, 326] on button "Save" at bounding box center [546, 328] width 45 height 26
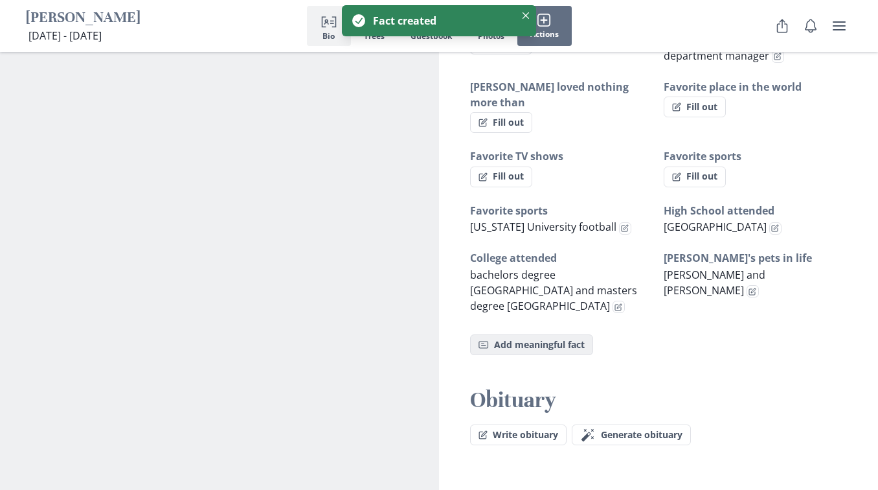
click at [525, 334] on button "Fact Add meaningful fact" at bounding box center [531, 344] width 123 height 21
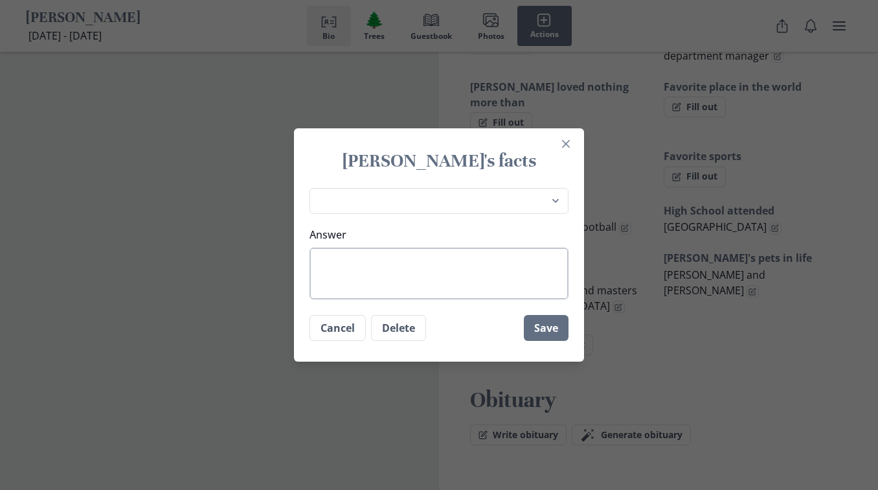
click at [354, 260] on textarea "Answer" at bounding box center [439, 273] width 259 height 52
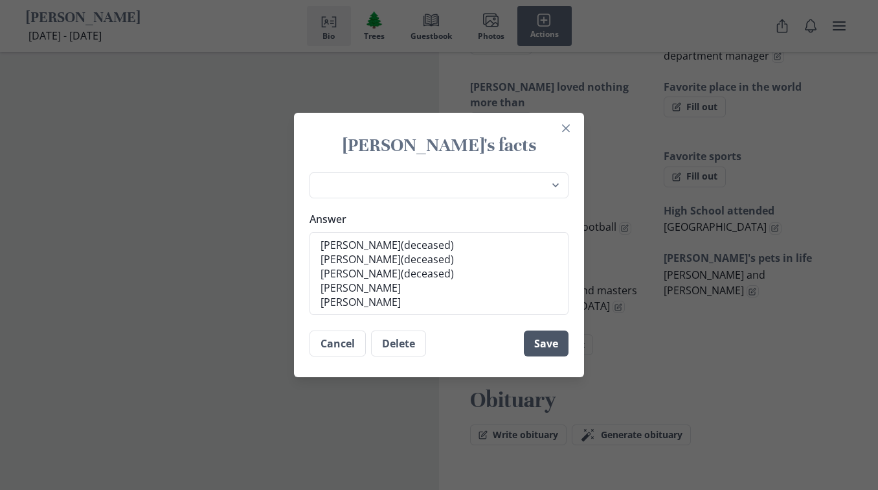
click at [552, 346] on button "Save" at bounding box center [546, 343] width 45 height 26
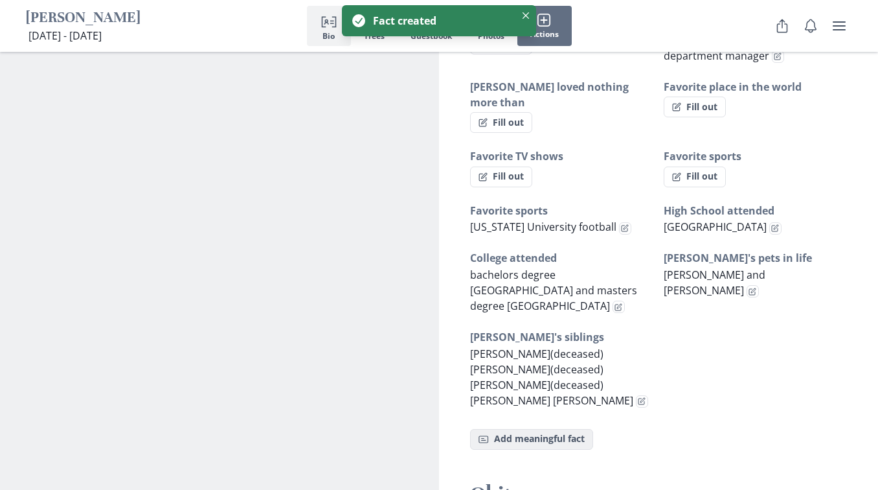
click at [508, 429] on button "Fact Add meaningful fact" at bounding box center [531, 439] width 123 height 21
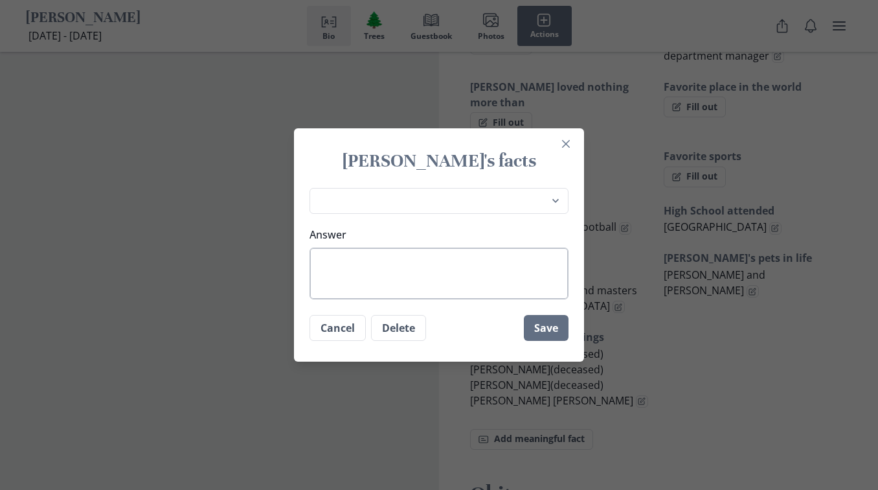
click at [348, 264] on textarea "Answer" at bounding box center [439, 273] width 259 height 52
drag, startPoint x: 346, startPoint y: 260, endPoint x: 436, endPoint y: 278, distance: 91.7
click at [436, 278] on textarea "[PERSON_NAME] [PERSON_NAME]" at bounding box center [439, 273] width 259 height 52
click at [372, 277] on textarea "[PERSON_NAME] [PERSON_NAME]" at bounding box center [439, 273] width 259 height 52
click at [554, 325] on button "Save" at bounding box center [546, 328] width 45 height 26
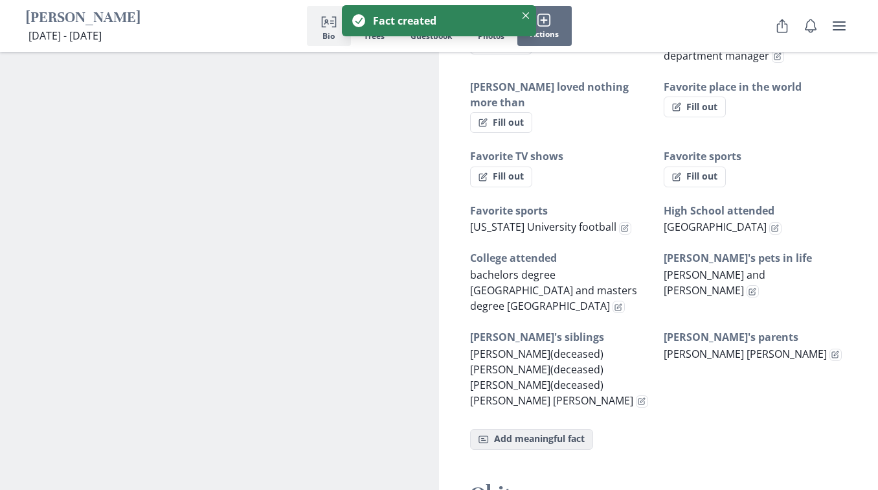
click at [532, 429] on button "Fact Add meaningful fact" at bounding box center [531, 439] width 123 height 21
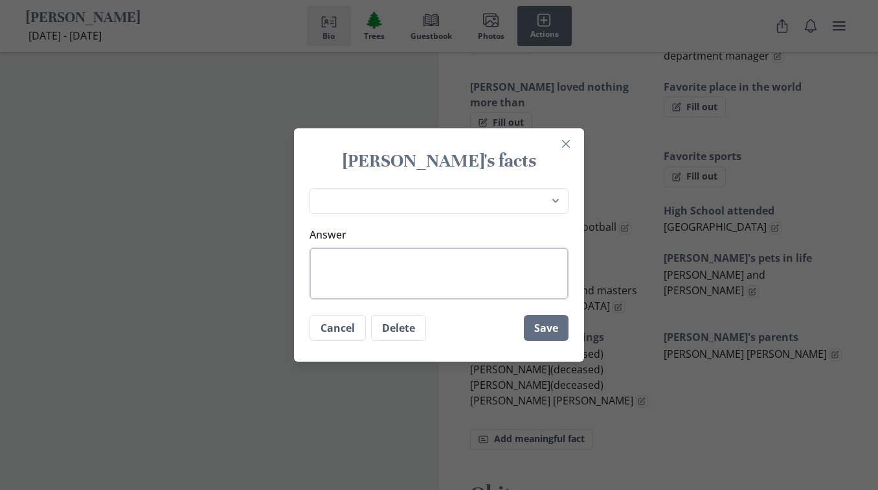
click at [367, 267] on textarea "Answer" at bounding box center [439, 273] width 259 height 52
click at [549, 323] on button "Save" at bounding box center [546, 328] width 45 height 26
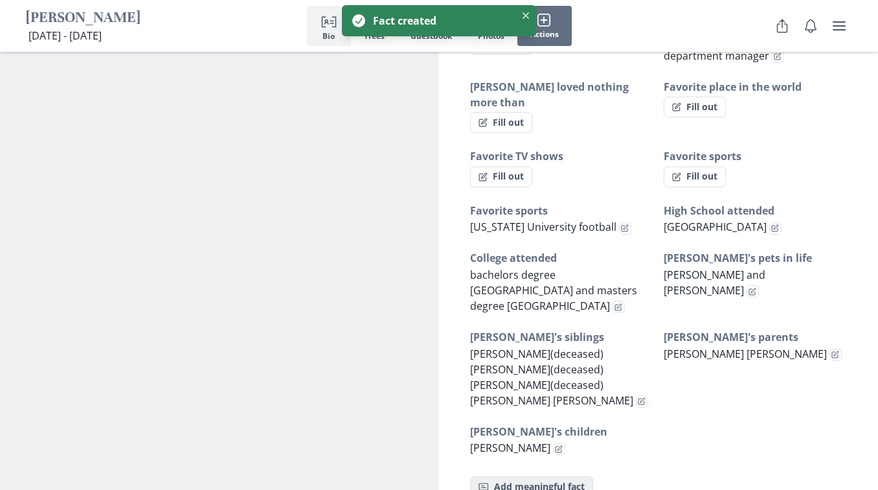
click at [525, 476] on button "Fact Add meaningful fact" at bounding box center [531, 486] width 123 height 21
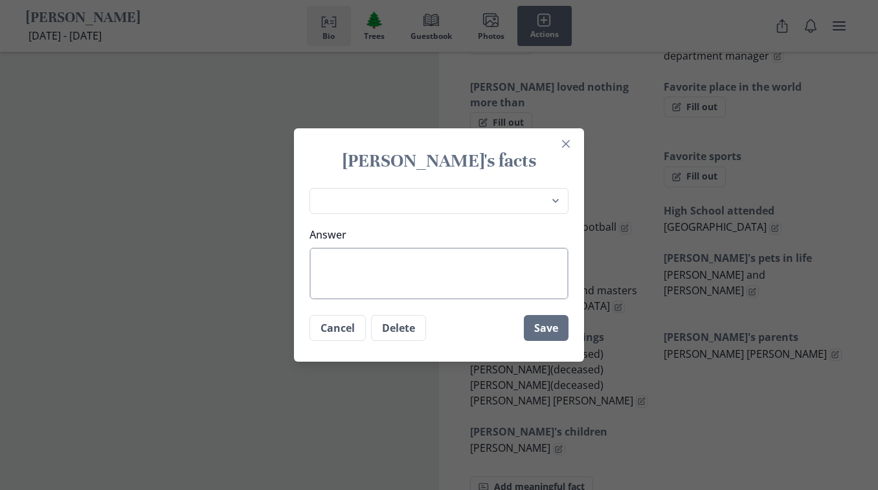
click at [359, 261] on textarea "Answer" at bounding box center [439, 273] width 259 height 52
click at [550, 323] on button "Save" at bounding box center [546, 328] width 45 height 26
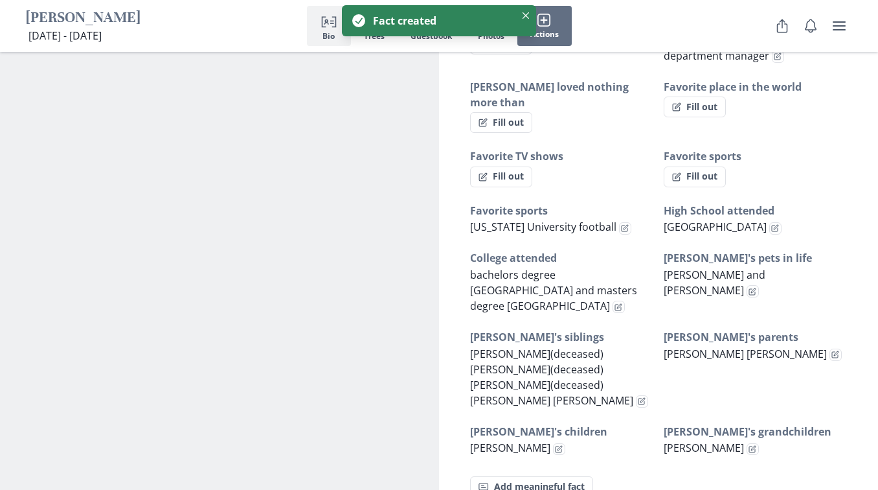
click at [695, 440] on span "[PERSON_NAME]" at bounding box center [704, 447] width 80 height 14
click at [545, 476] on button "Fact Add meaningful fact" at bounding box center [531, 486] width 123 height 21
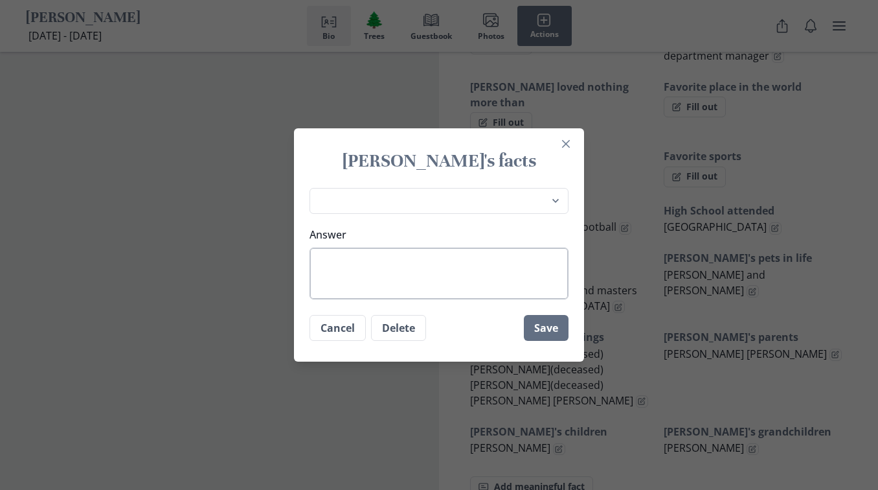
click at [373, 262] on textarea "Answer" at bounding box center [439, 273] width 259 height 52
click at [553, 328] on button "Save" at bounding box center [546, 328] width 45 height 26
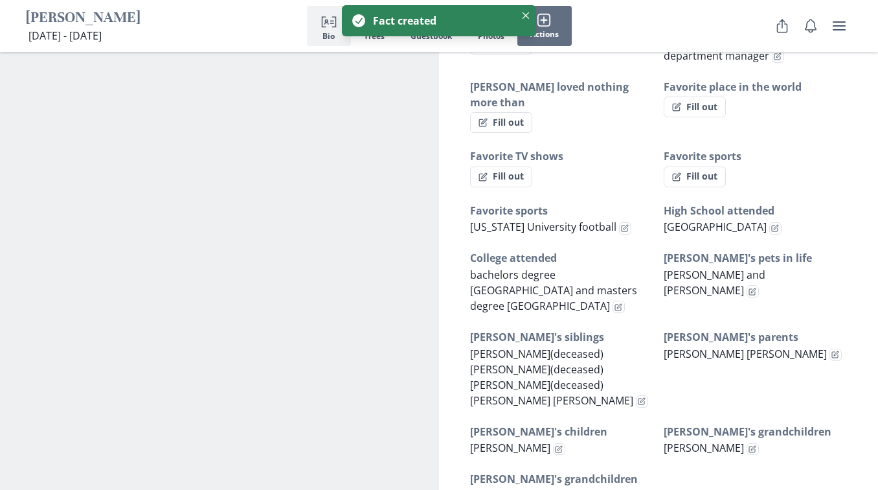
click at [719, 440] on span "[PERSON_NAME]" at bounding box center [704, 447] width 80 height 14
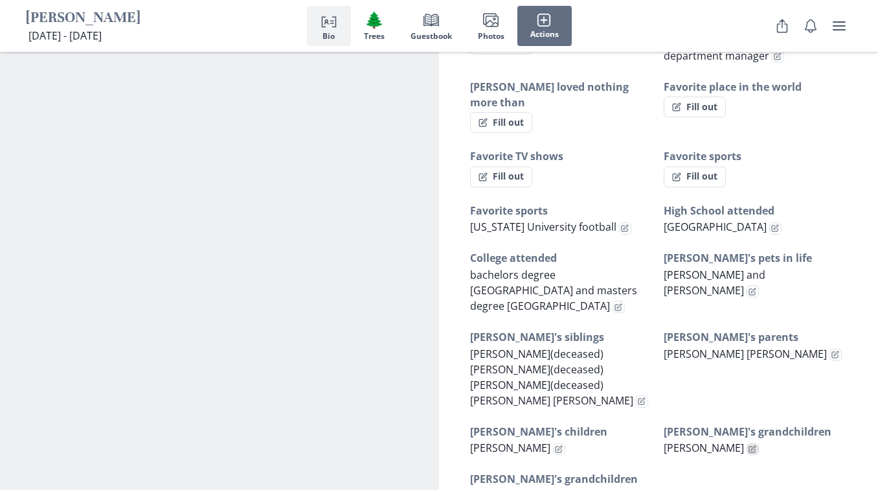
click at [759, 443] on button "Edit fact" at bounding box center [753, 449] width 12 height 12
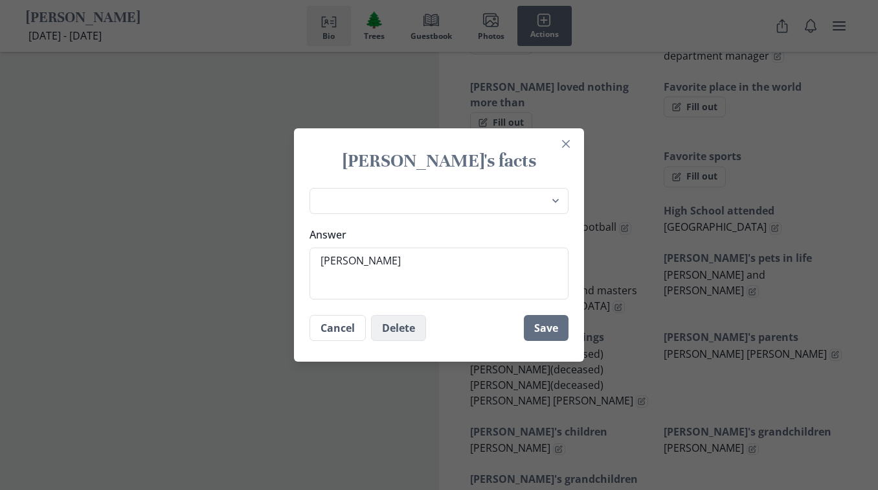
click at [399, 326] on button "Delete" at bounding box center [398, 328] width 55 height 26
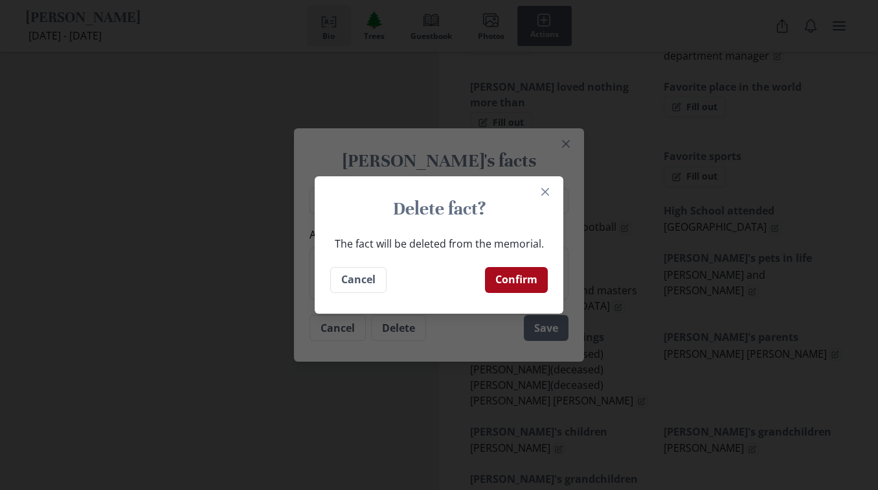
click at [510, 278] on button "Confirm" at bounding box center [516, 280] width 63 height 26
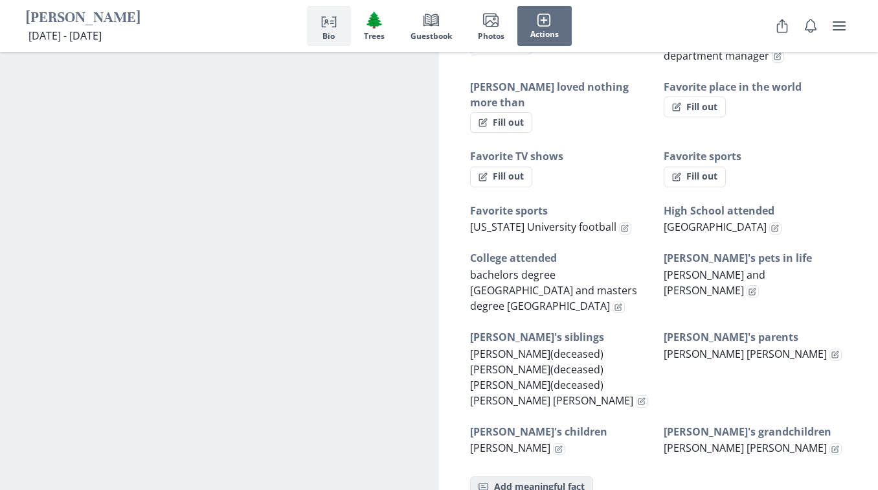
click at [495, 476] on button "Fact Add meaningful fact" at bounding box center [531, 486] width 123 height 21
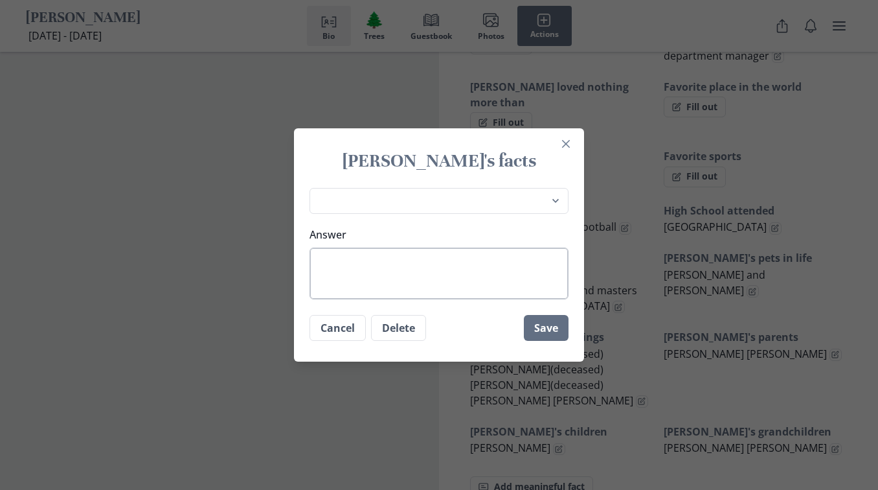
click at [347, 260] on textarea "Answer" at bounding box center [439, 273] width 259 height 52
click at [343, 263] on textarea "Answer" at bounding box center [439, 273] width 259 height 52
click at [570, 144] on icon "Close" at bounding box center [566, 144] width 8 height 8
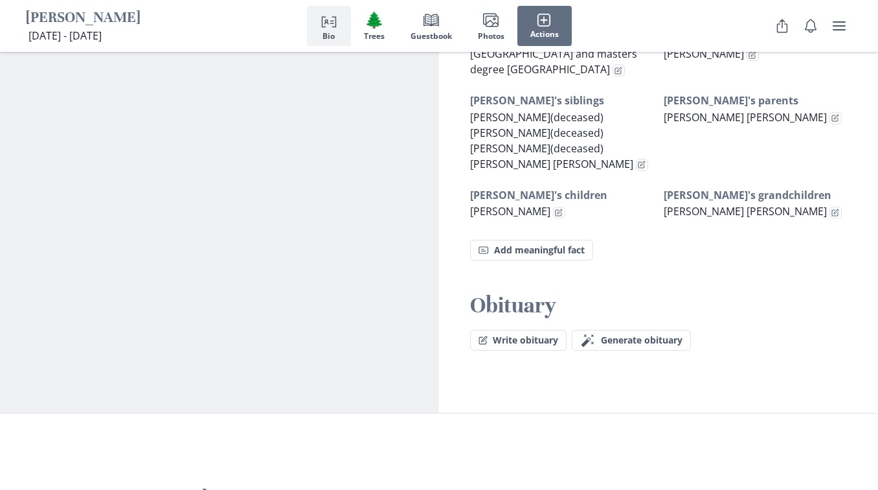
scroll to position [1313, 0]
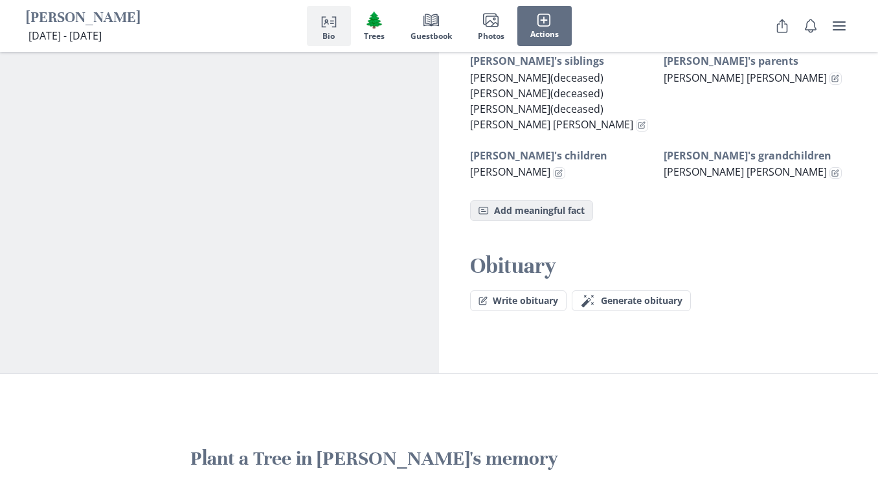
click at [526, 200] on button "Fact Add meaningful fact" at bounding box center [531, 210] width 123 height 21
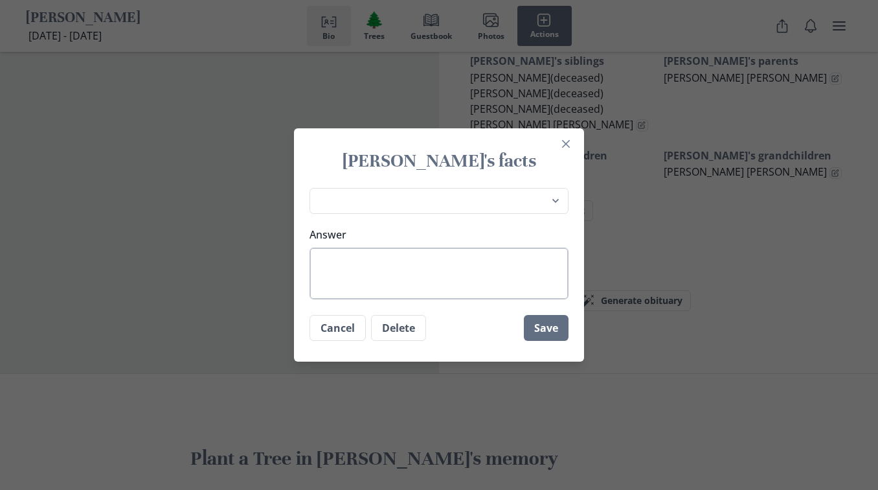
click at [359, 260] on textarea "Answer" at bounding box center [439, 273] width 259 height 52
click at [405, 323] on button "Delete" at bounding box center [398, 328] width 55 height 26
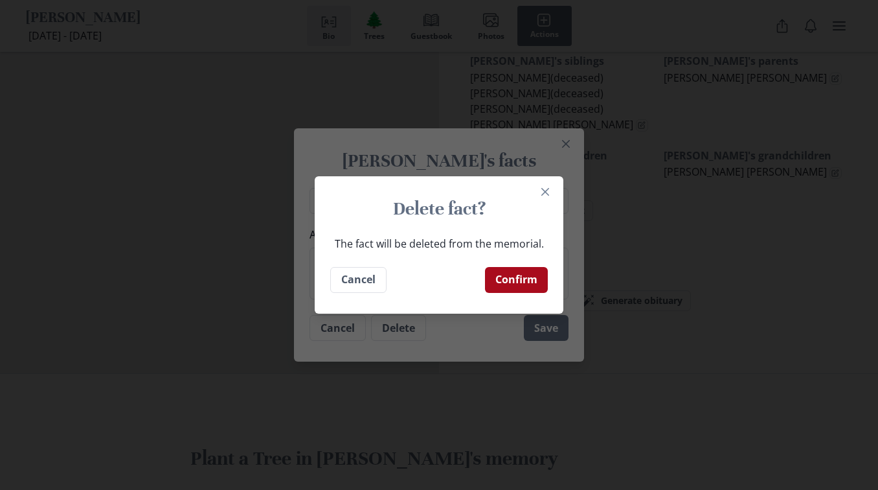
click at [525, 279] on button "Confirm" at bounding box center [516, 280] width 63 height 26
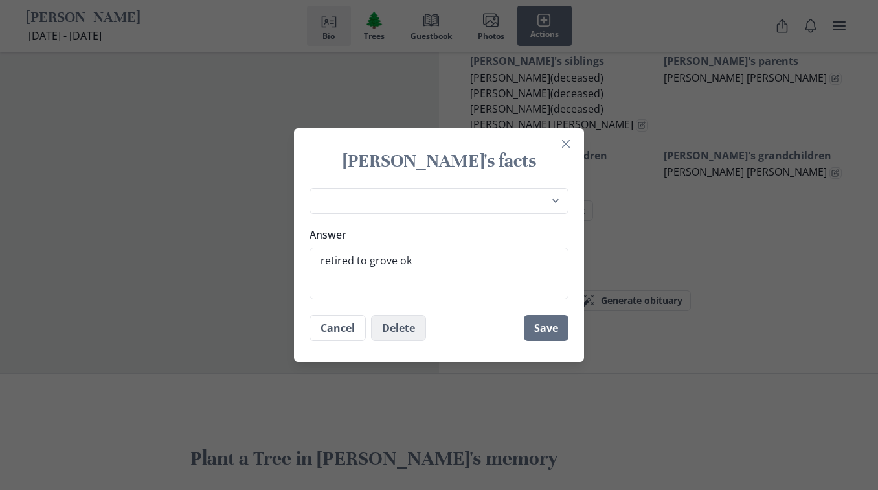
click at [405, 325] on button "Delete" at bounding box center [398, 328] width 55 height 26
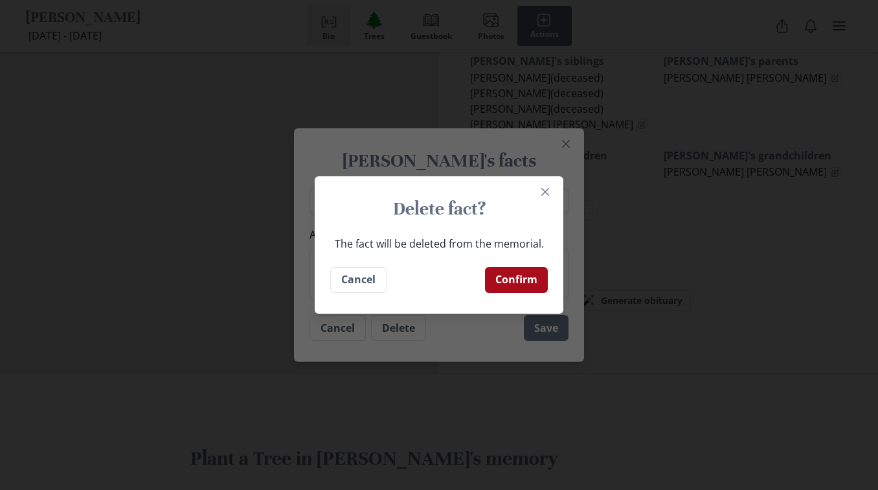
click at [509, 274] on button "Confirm" at bounding box center [516, 280] width 63 height 26
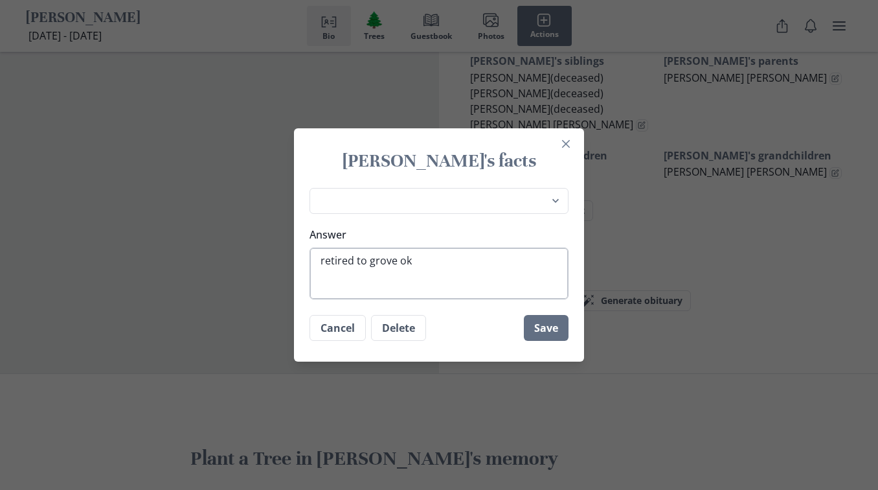
click at [429, 264] on textarea "retired to grove ok" at bounding box center [439, 273] width 259 height 52
click at [568, 142] on icon "Close" at bounding box center [566, 144] width 8 height 8
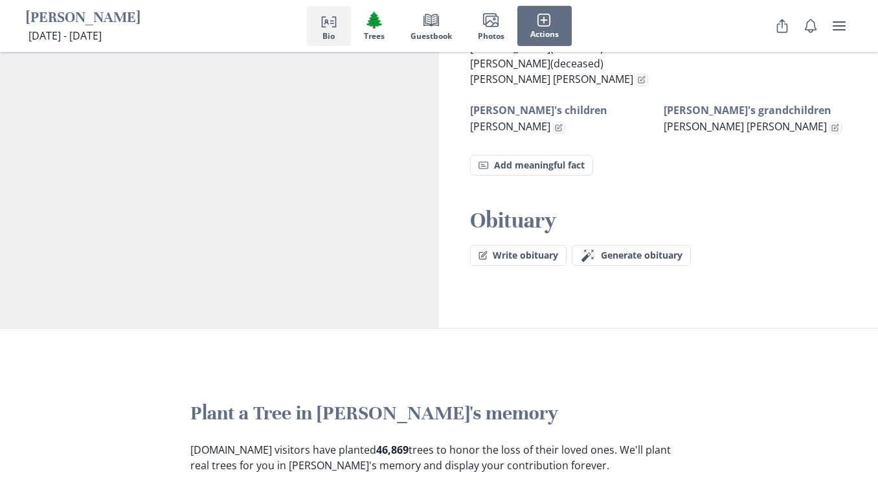
scroll to position [1370, 0]
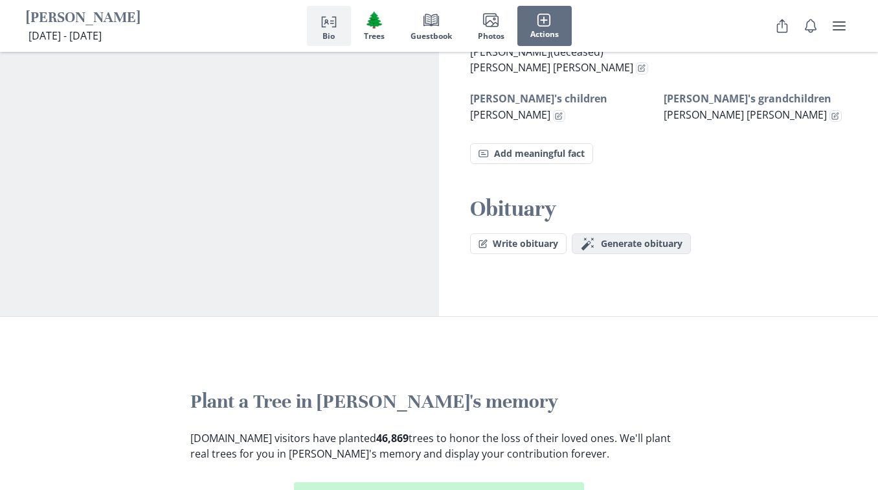
click at [613, 238] on span "Generate obituary" at bounding box center [642, 243] width 82 height 11
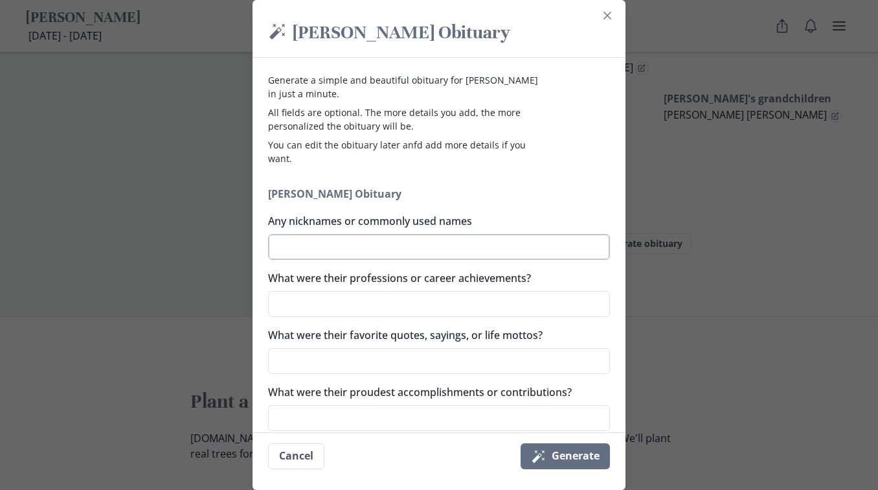
click at [295, 248] on textarea "Any nicknames or commonly used names" at bounding box center [439, 247] width 342 height 26
click at [302, 303] on textarea "What were their professions or career achievements?" at bounding box center [439, 304] width 342 height 26
click at [321, 415] on textarea "What were their proudest accomplishments or contributions?" at bounding box center [439, 418] width 342 height 26
click at [558, 458] on button "Magic wand Generate" at bounding box center [565, 456] width 89 height 26
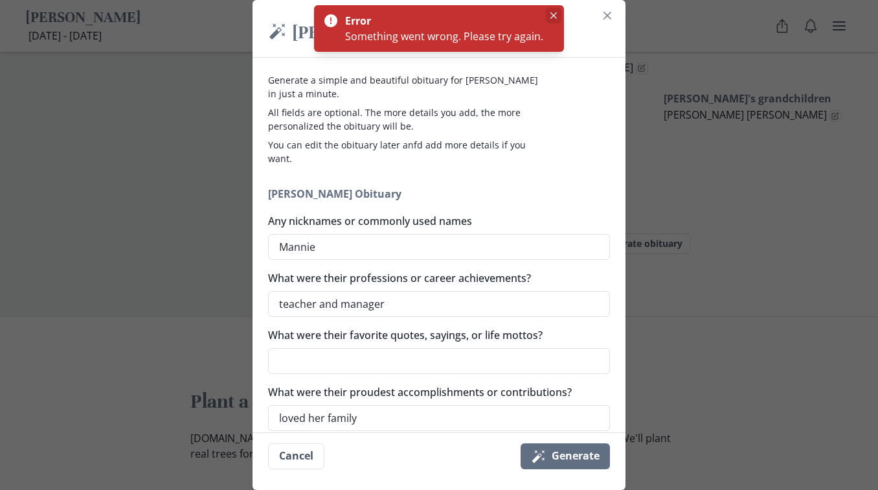
click at [552, 12] on button "Close" at bounding box center [554, 16] width 16 height 16
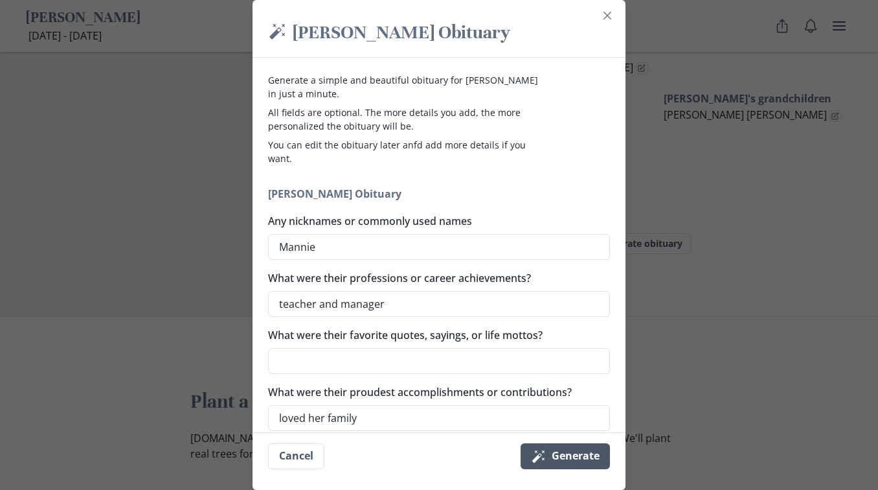
click at [573, 454] on button "Magic wand Generate" at bounding box center [565, 456] width 89 height 26
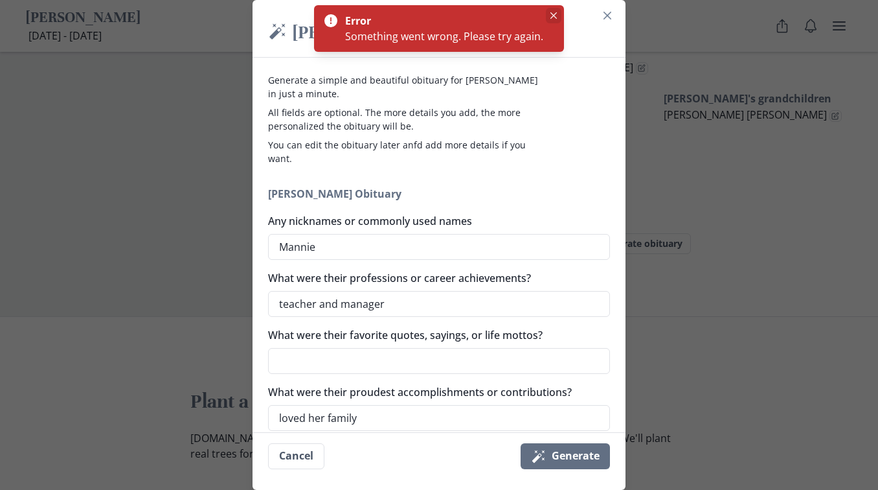
click at [554, 13] on icon "Close" at bounding box center [554, 15] width 6 height 6
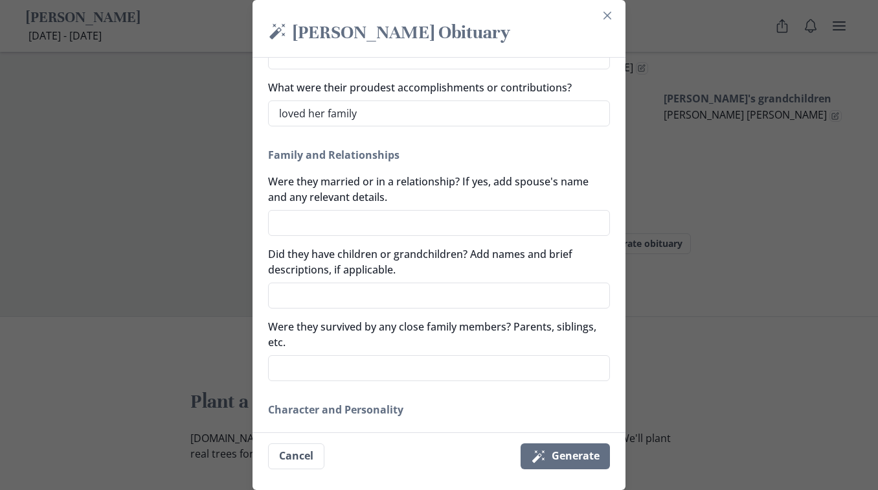
scroll to position [308, 0]
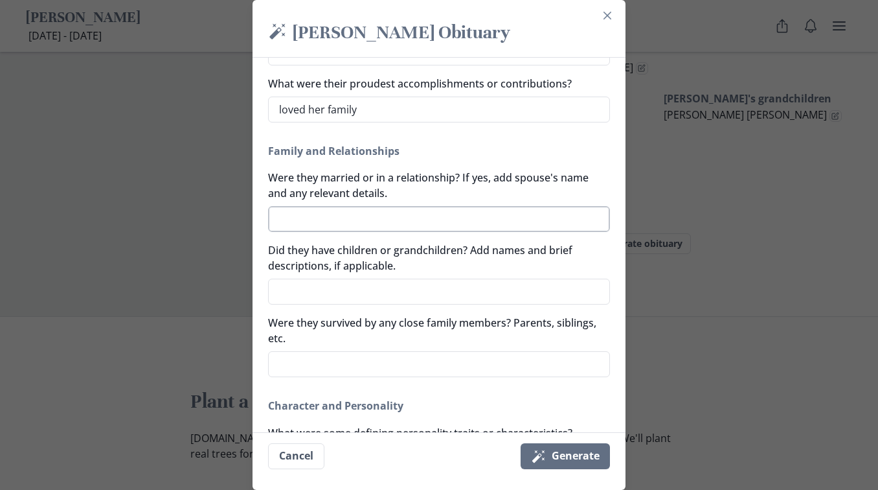
click at [306, 223] on textarea "Were they married or in a relationship? If yes, add spouse's name and any relev…" at bounding box center [439, 219] width 342 height 26
click at [317, 222] on textarea "[PERSON_NAME]" at bounding box center [439, 219] width 342 height 26
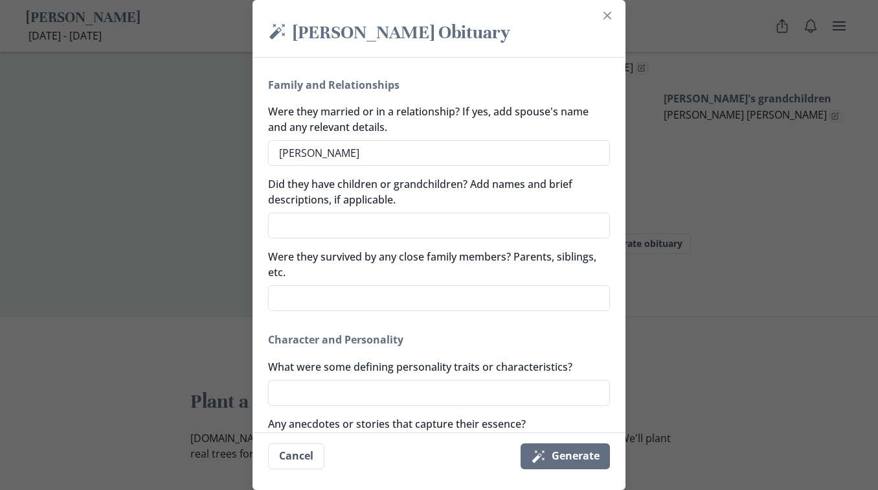
scroll to position [370, 0]
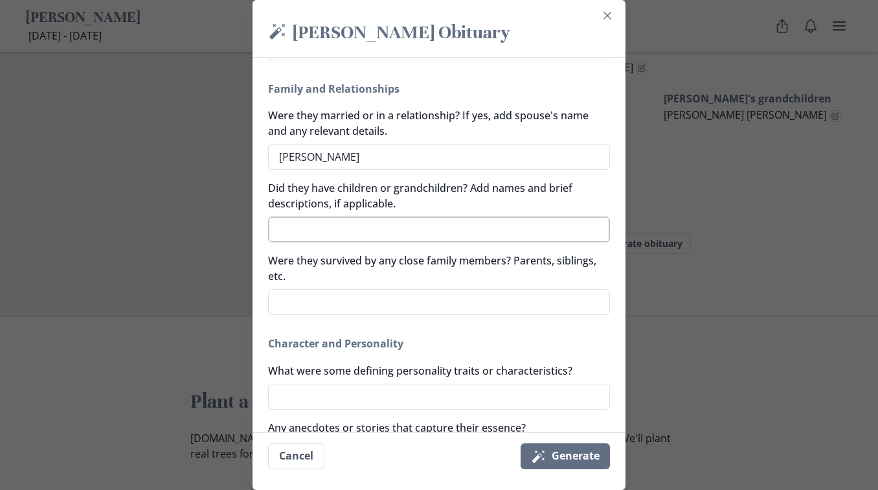
click at [302, 231] on textarea "Did they have children or grandchildren? Add names and brief descriptions, if a…" at bounding box center [439, 229] width 342 height 26
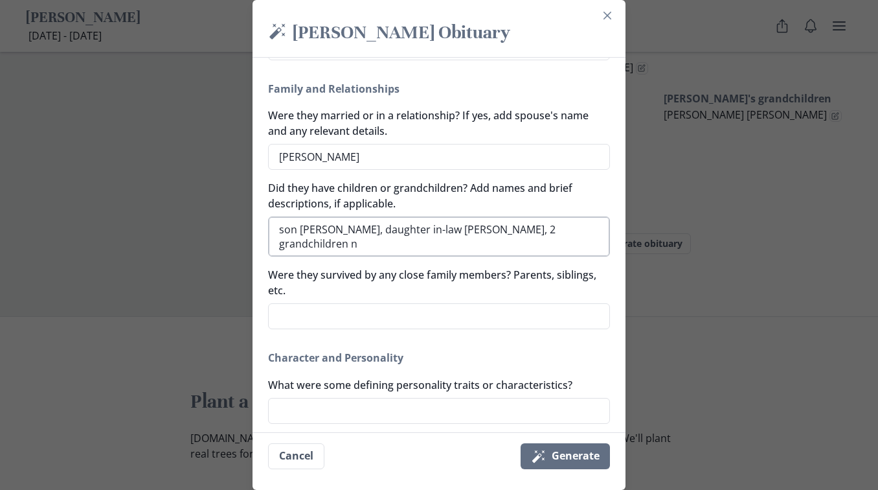
click at [366, 245] on textarea "son [PERSON_NAME], daughter in-law [PERSON_NAME], 2 grandchildren n" at bounding box center [439, 236] width 342 height 40
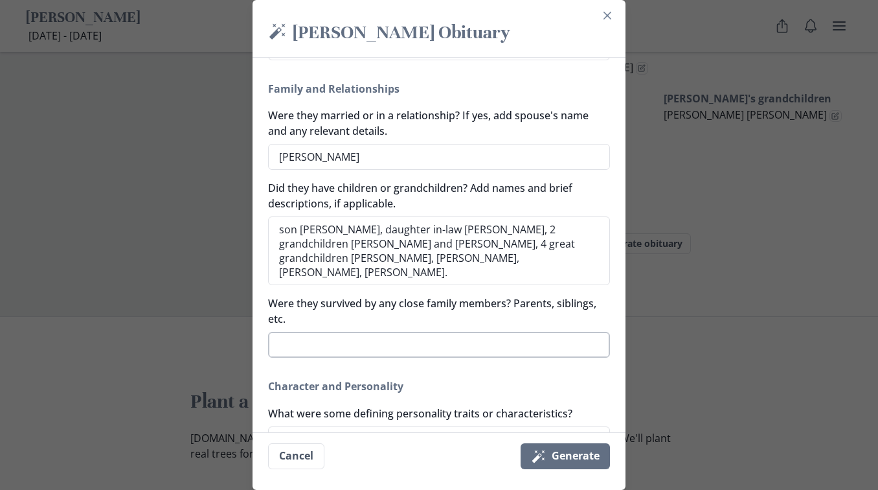
click at [294, 344] on textarea "Were they survived by any close family members? Parents, siblings, etc." at bounding box center [439, 345] width 342 height 26
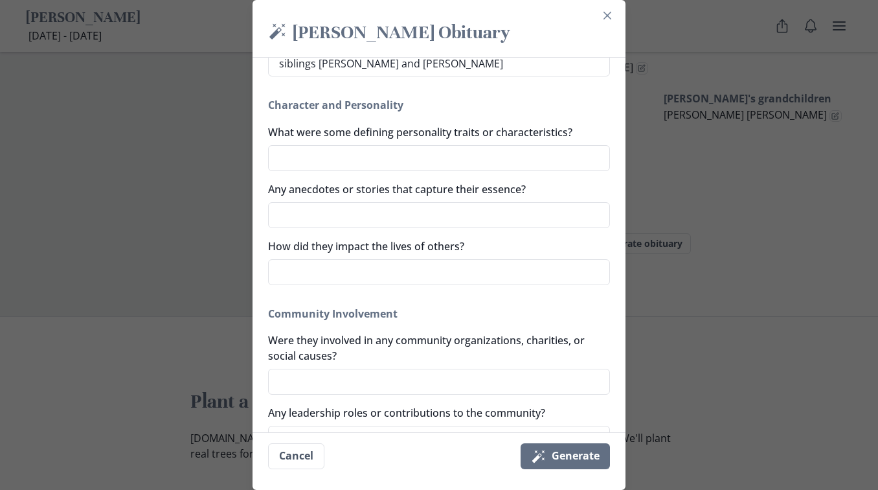
scroll to position [654, 0]
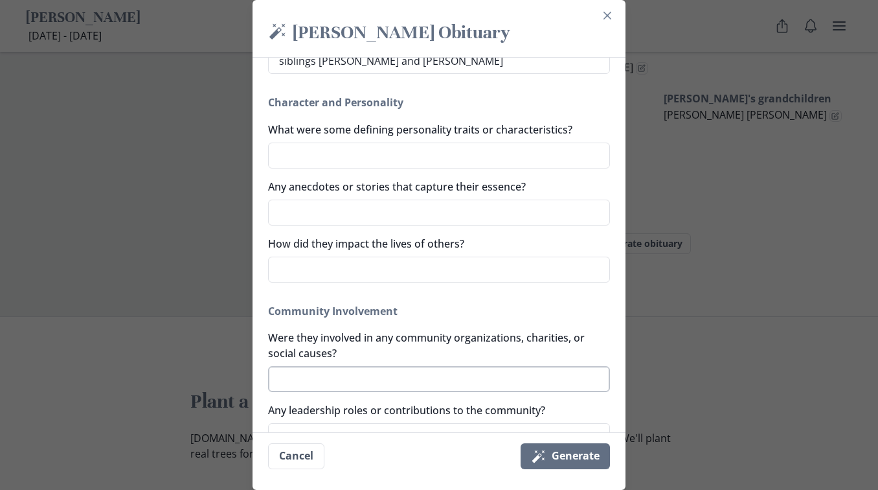
click at [307, 374] on textarea "Were they involved in any community organizations, charities, or social causes?" at bounding box center [439, 379] width 342 height 26
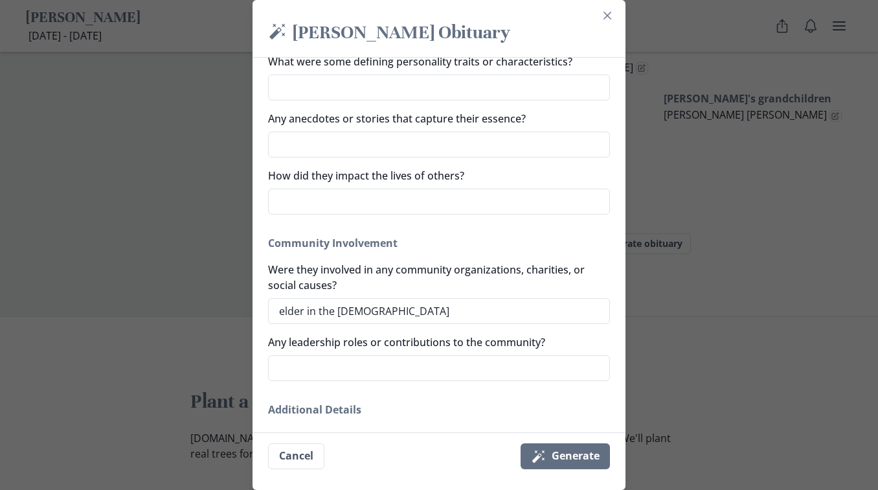
scroll to position [733, 0]
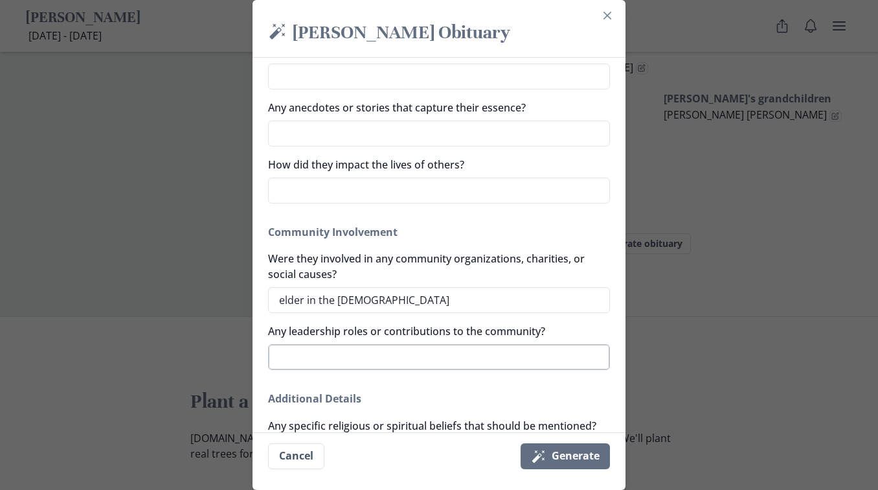
click at [330, 356] on textarea "Any leadership roles or contributions to the community?" at bounding box center [439, 357] width 342 height 26
click at [445, 304] on textarea "elder in the [DEMOGRAPHIC_DATA]" at bounding box center [439, 300] width 342 height 26
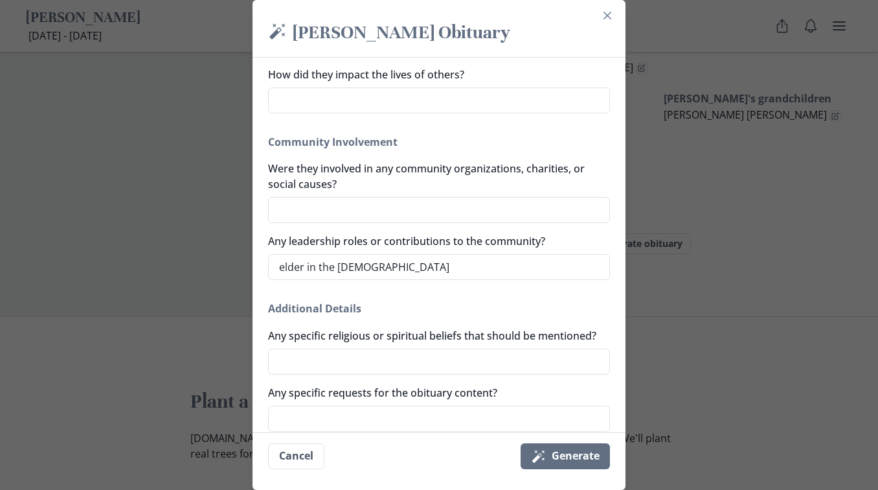
scroll to position [826, 0]
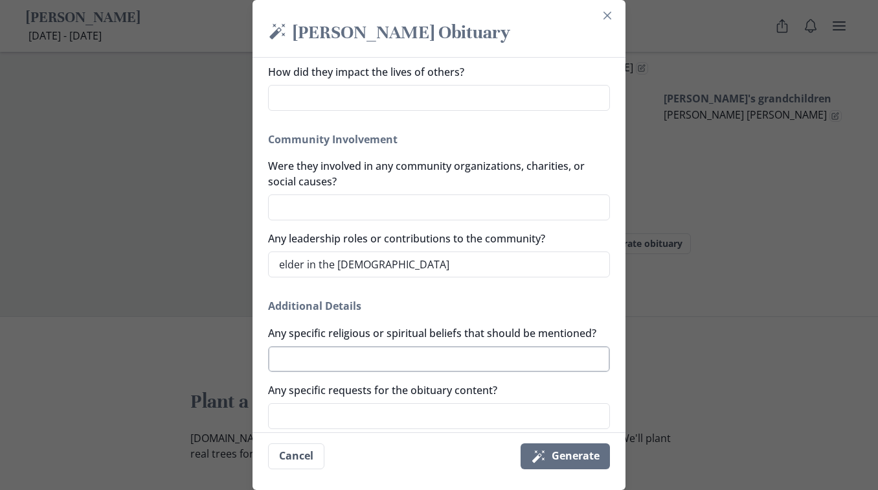
click at [315, 372] on textarea "Any specific religious or spiritual beliefs that should be mentioned?" at bounding box center [439, 359] width 342 height 26
click at [287, 210] on textarea "Were they involved in any community organizations, charities, or social causes?" at bounding box center [439, 207] width 342 height 26
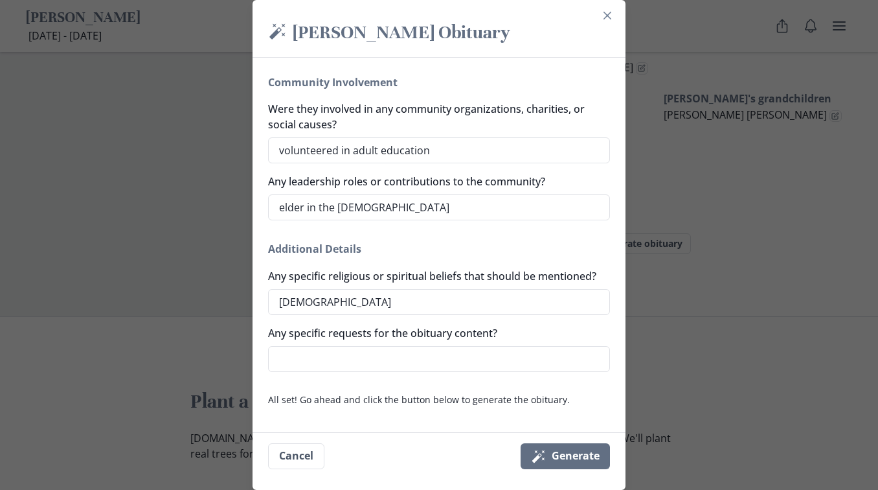
scroll to position [898, 0]
click at [579, 455] on button "Magic wand Generate" at bounding box center [565, 456] width 89 height 26
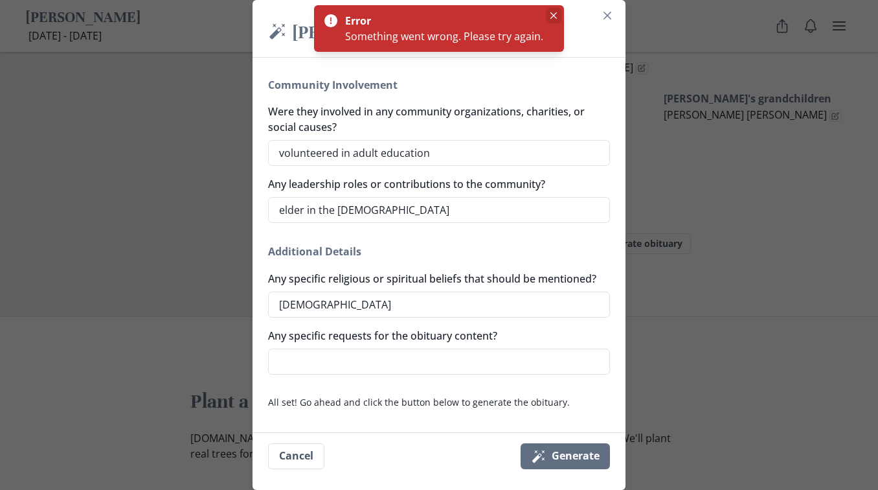
click at [551, 12] on icon "Close" at bounding box center [554, 15] width 6 height 6
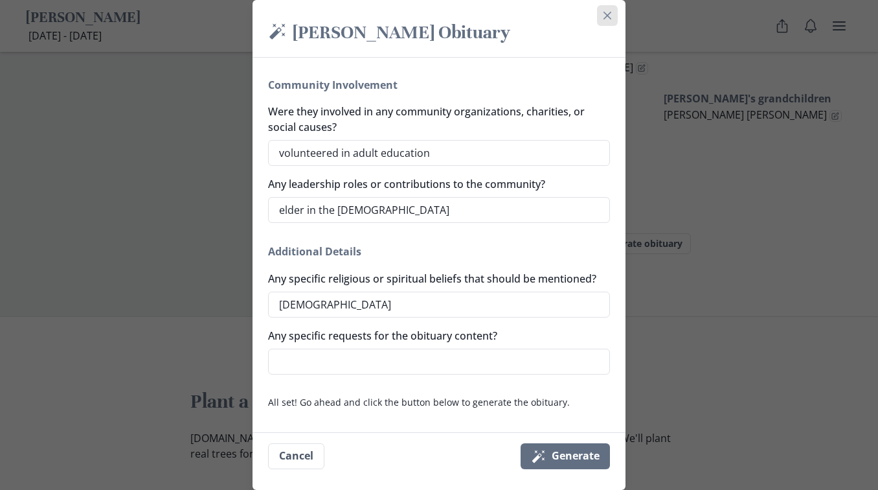
click at [609, 14] on icon "Close" at bounding box center [608, 16] width 8 height 8
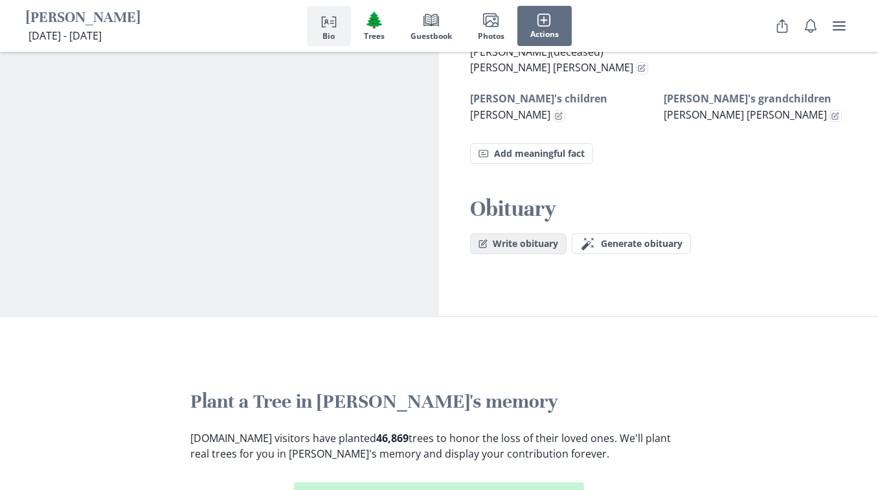
click at [512, 233] on button "Write obituary" at bounding box center [518, 243] width 97 height 21
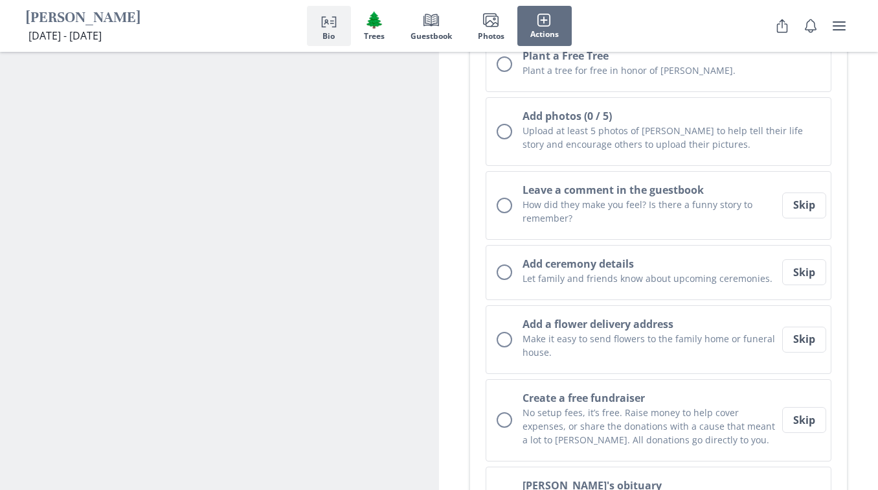
scroll to position [350, 0]
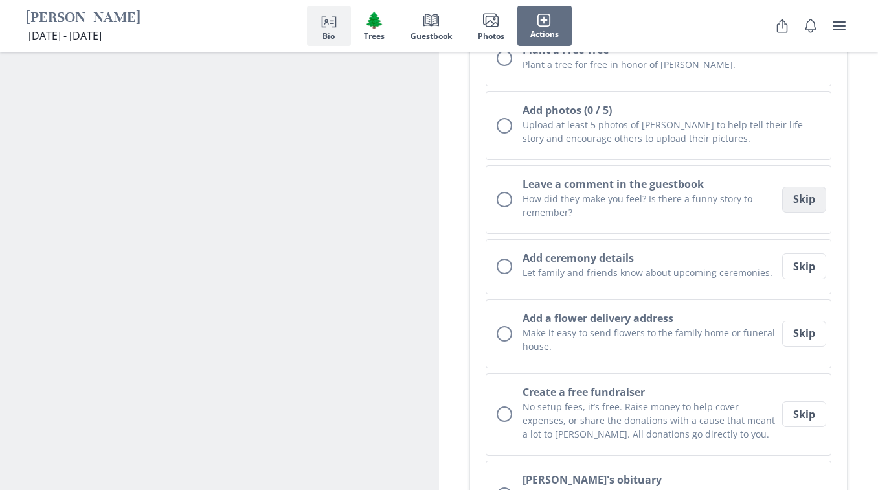
click at [813, 195] on button "Skip" at bounding box center [804, 200] width 44 height 26
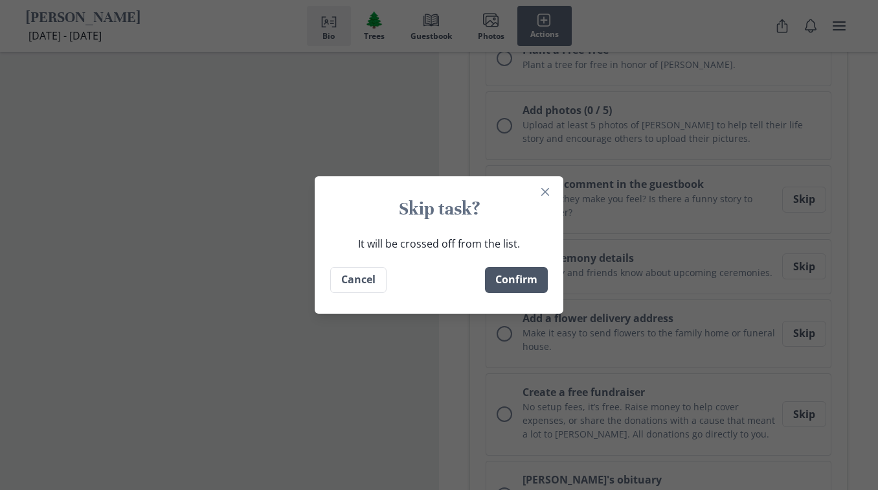
click at [527, 277] on button "Confirm" at bounding box center [516, 280] width 63 height 26
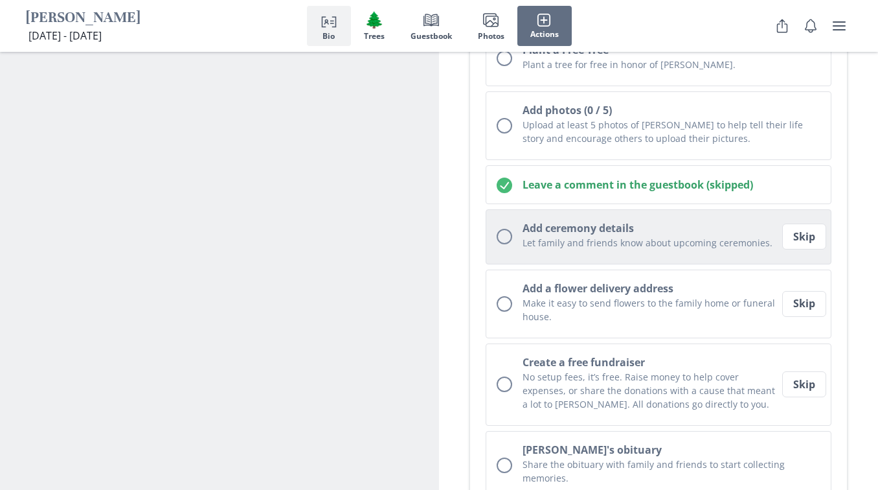
click at [657, 227] on h2 "Add ceremony details" at bounding box center [651, 228] width 256 height 16
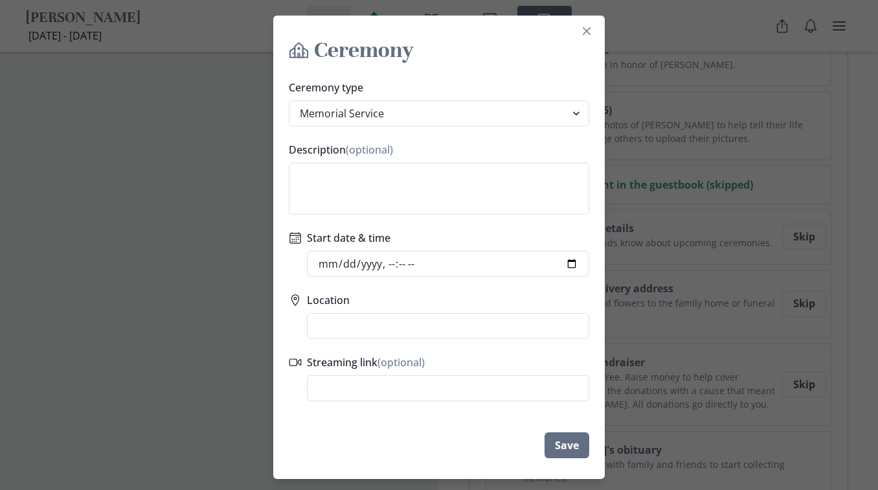
click at [300, 234] on icon "Calendar" at bounding box center [295, 237] width 13 height 13
click at [296, 240] on icon "Calendar" at bounding box center [295, 237] width 13 height 13
click at [330, 262] on input "Start date & time" at bounding box center [448, 264] width 282 height 26
click at [394, 264] on input "Start date & time" at bounding box center [448, 264] width 282 height 26
click at [409, 265] on input "Start date & time" at bounding box center [448, 264] width 282 height 26
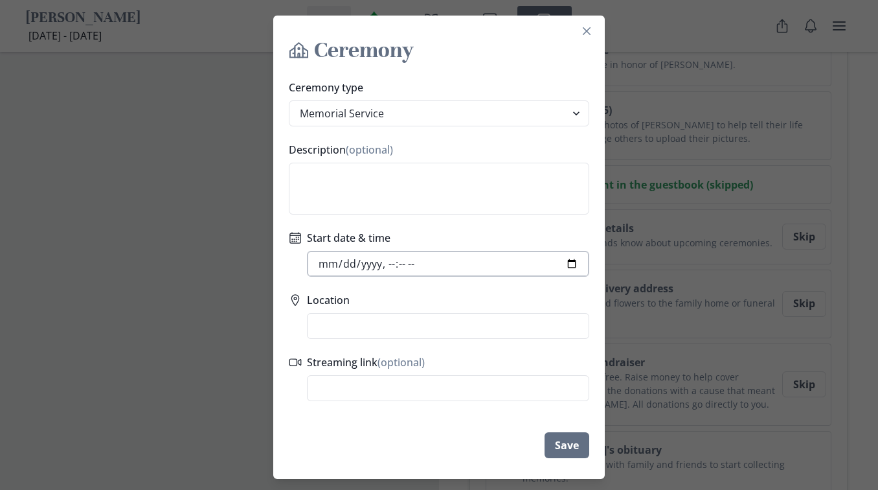
click at [420, 260] on input "Start date & time" at bounding box center [448, 264] width 282 height 26
click at [563, 442] on button "Save" at bounding box center [567, 445] width 45 height 26
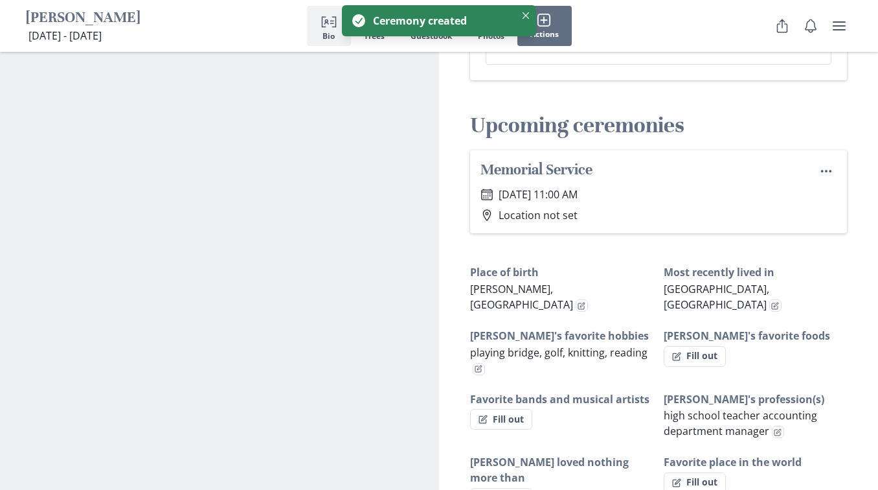
scroll to position [771, 0]
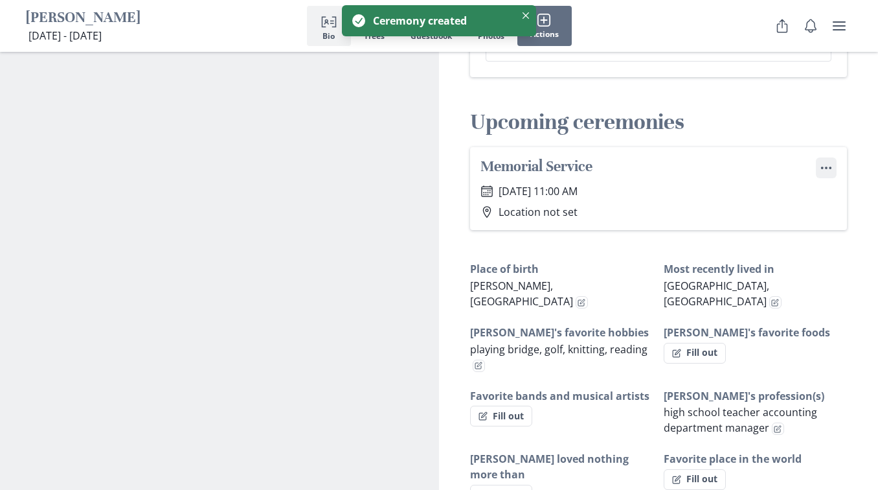
click at [819, 166] on button "Menu" at bounding box center [826, 167] width 21 height 21
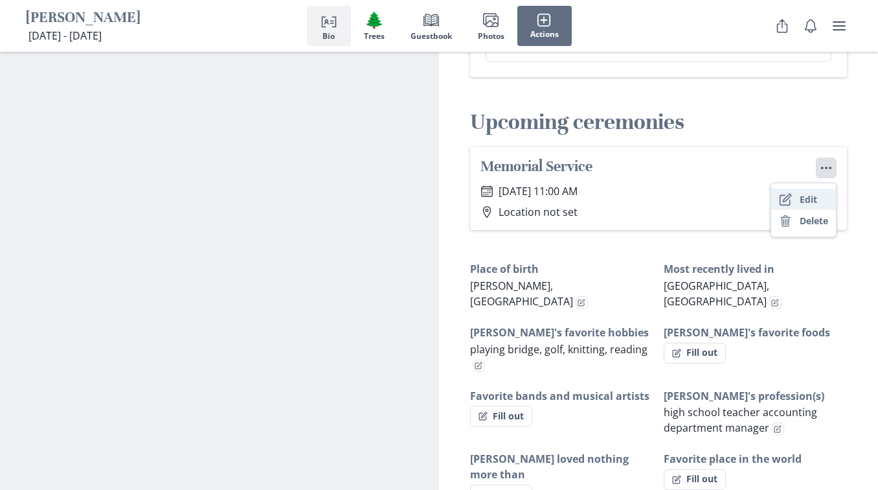
click at [801, 203] on button "Edit" at bounding box center [803, 198] width 65 height 21
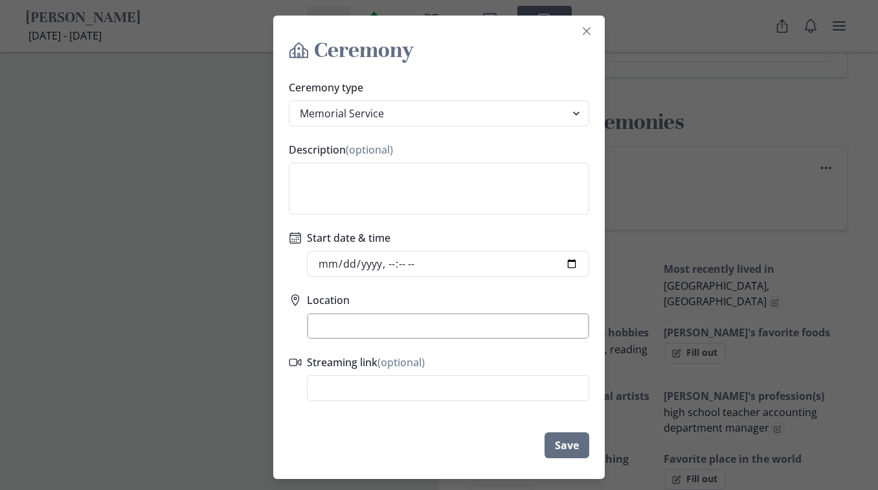
click at [321, 317] on input "Location" at bounding box center [448, 326] width 282 height 26
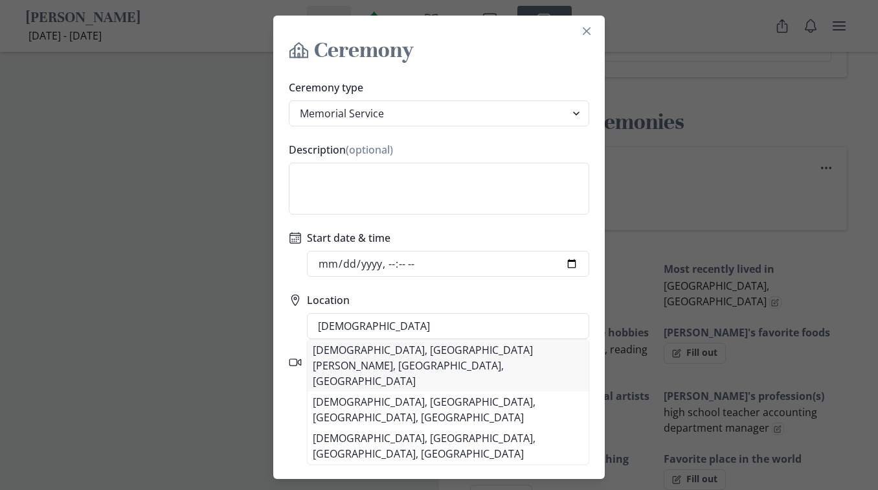
click at [424, 354] on li "[DEMOGRAPHIC_DATA], [GEOGRAPHIC_DATA][PERSON_NAME], [GEOGRAPHIC_DATA], [GEOGRAP…" at bounding box center [448, 365] width 281 height 52
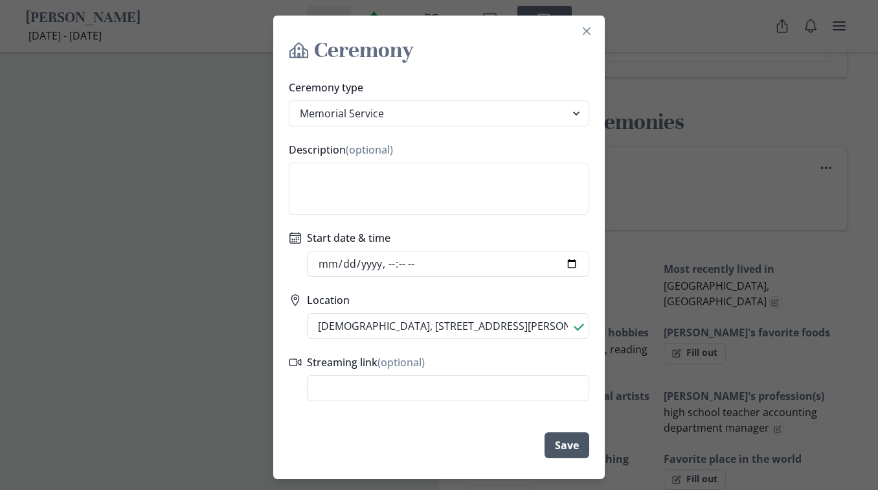
click at [571, 444] on button "Save" at bounding box center [567, 445] width 45 height 26
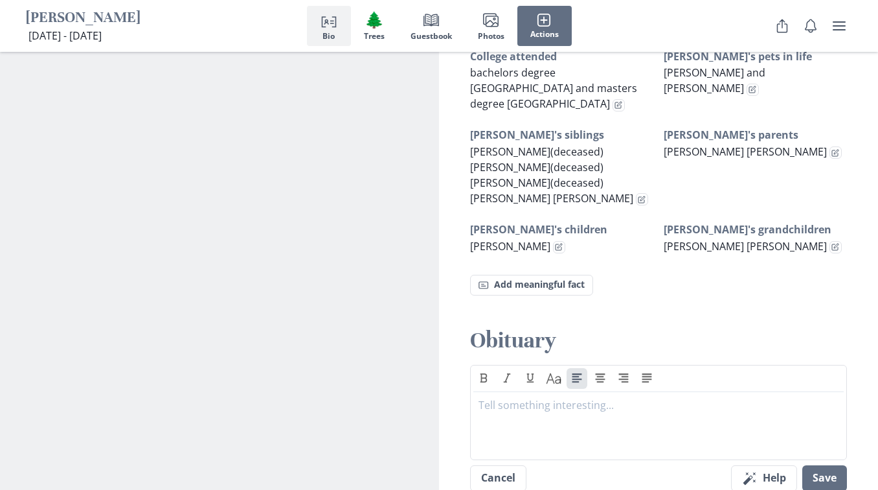
scroll to position [1351, 0]
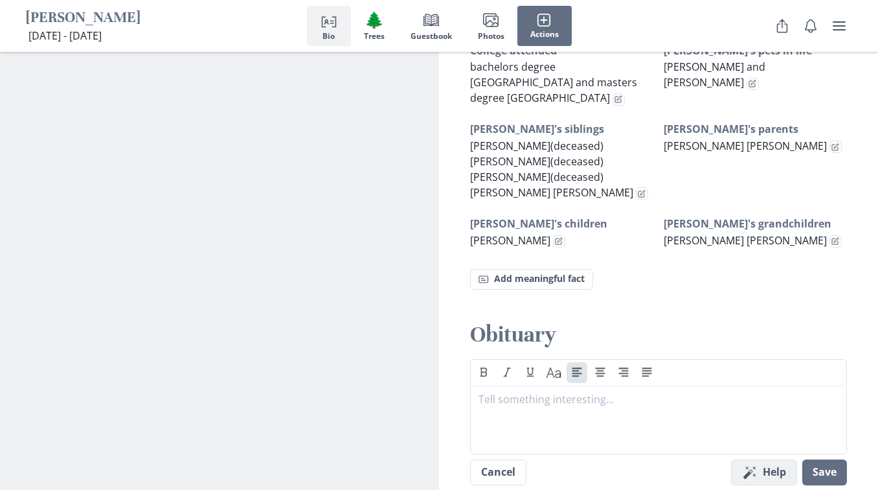
click at [769, 476] on button "Magic wand Help" at bounding box center [764, 472] width 66 height 26
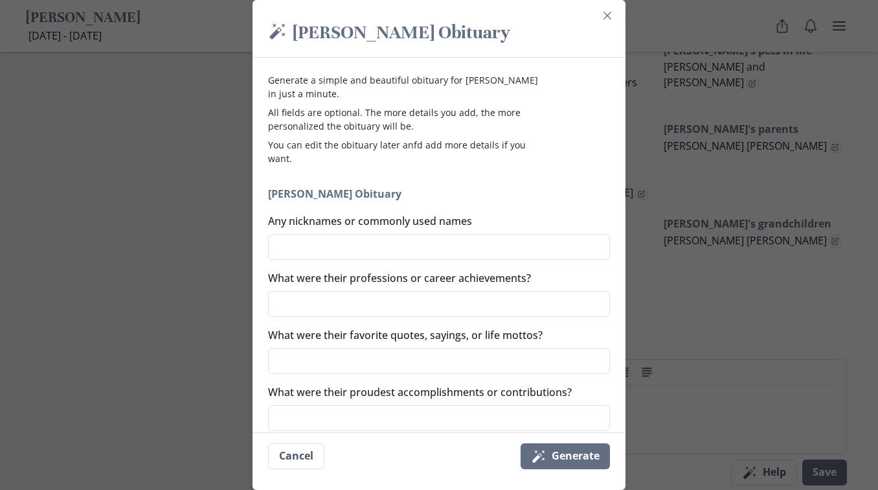
drag, startPoint x: 549, startPoint y: 225, endPoint x: 540, endPoint y: 221, distance: 10.5
click at [540, 221] on label "Any nicknames or commonly used names" at bounding box center [435, 221] width 334 height 16
click at [540, 234] on textarea "Any nicknames or commonly used names" at bounding box center [439, 247] width 342 height 26
drag, startPoint x: 529, startPoint y: 231, endPoint x: 507, endPoint y: 231, distance: 21.4
click at [511, 231] on div "Any nicknames or commonly used names" at bounding box center [439, 236] width 342 height 47
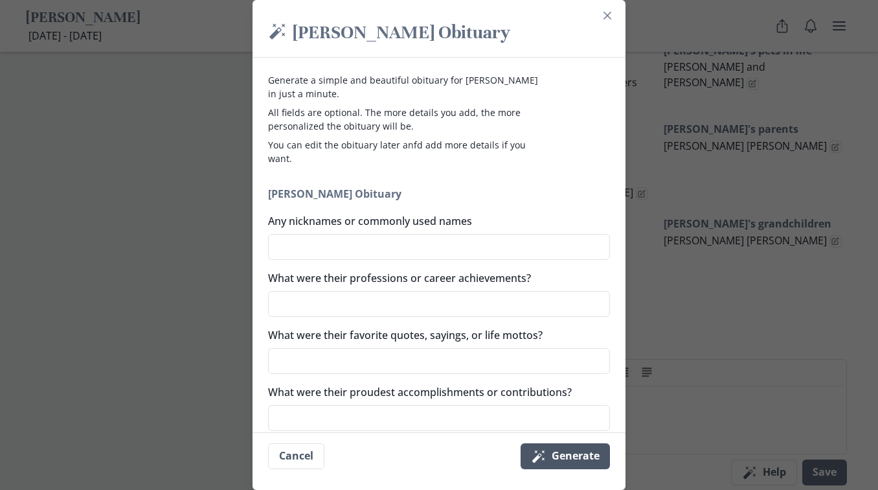
click at [587, 461] on button "Magic wand Generate" at bounding box center [565, 456] width 89 height 26
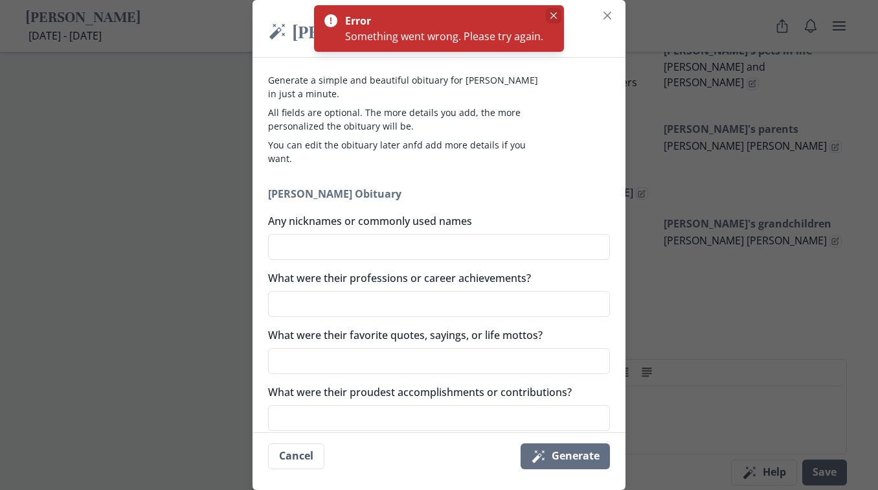
click at [554, 14] on icon "Close" at bounding box center [554, 15] width 6 height 6
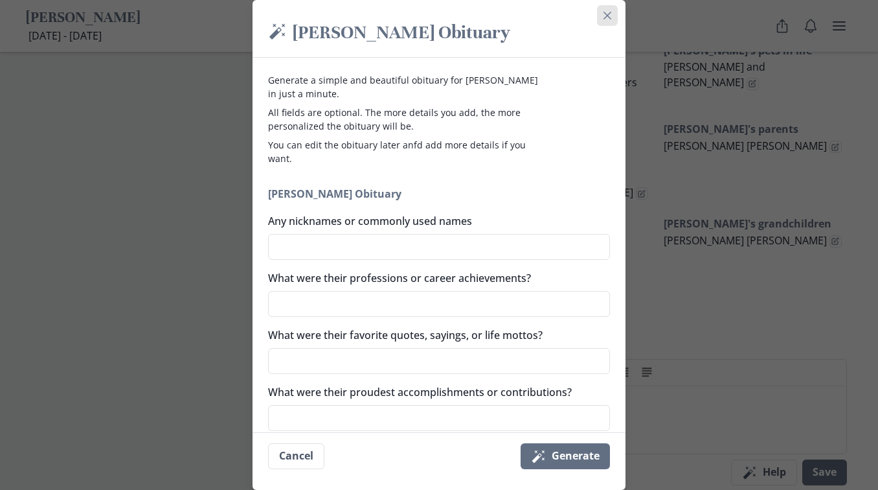
click at [611, 13] on icon "Close" at bounding box center [608, 16] width 8 height 8
